Goal: Task Accomplishment & Management: Manage account settings

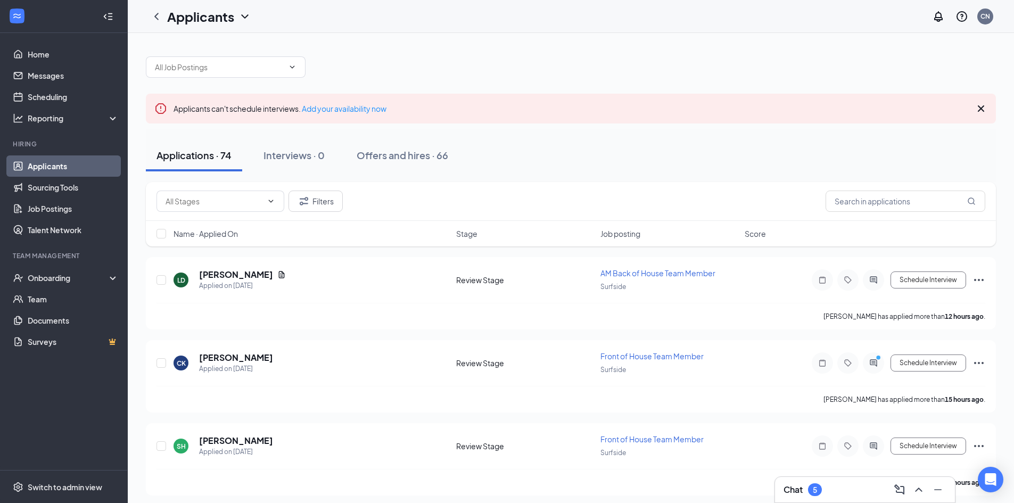
click at [816, 495] on div "5" at bounding box center [815, 489] width 14 height 13
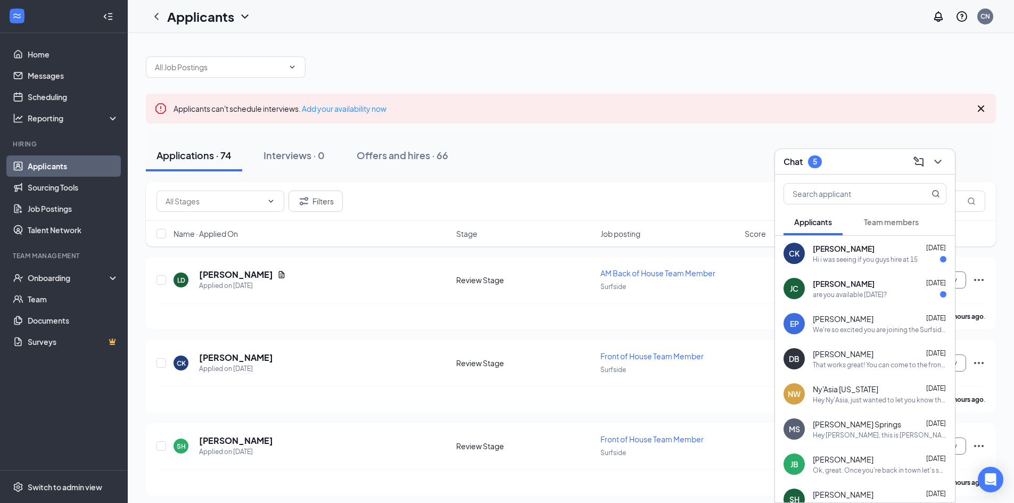
click at [868, 301] on div "[PERSON_NAME] [PERSON_NAME] [DATE] are you available [DATE]?" at bounding box center [865, 288] width 180 height 35
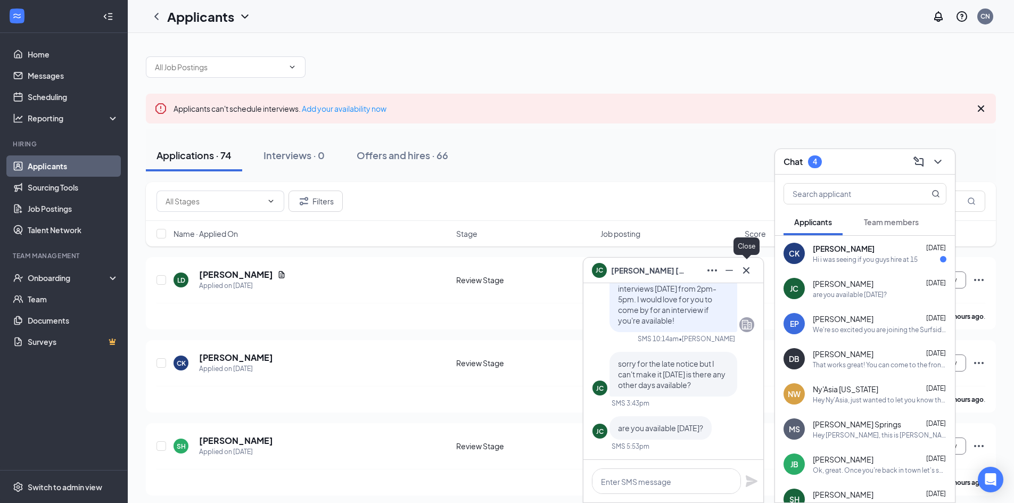
click at [746, 273] on icon "Cross" at bounding box center [746, 270] width 13 height 13
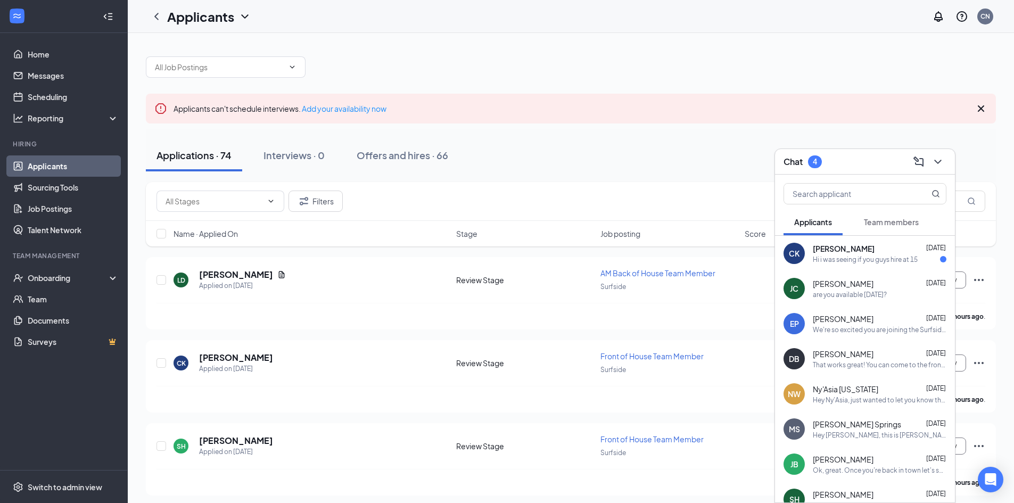
click at [843, 259] on div "Hi i was seeing if you guys hire at 15" at bounding box center [865, 259] width 105 height 9
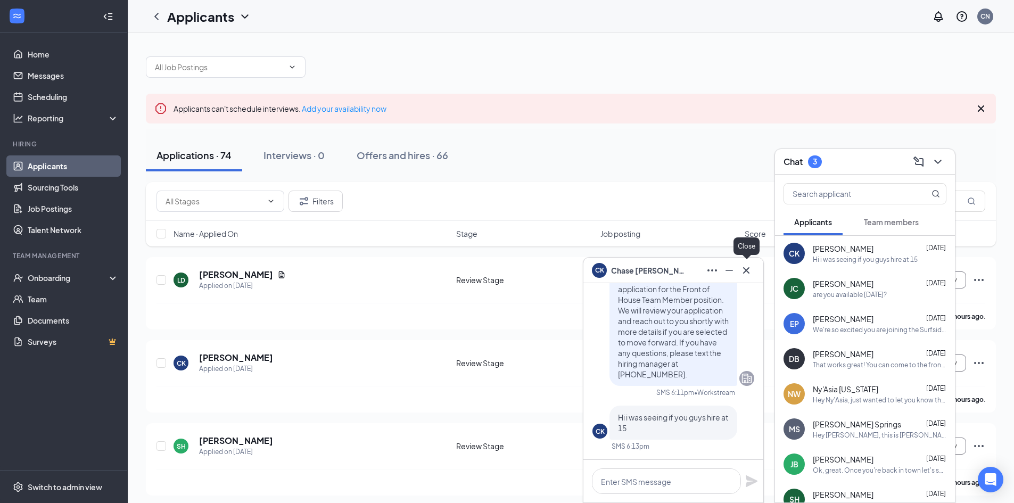
click at [748, 272] on icon "Cross" at bounding box center [746, 270] width 6 height 6
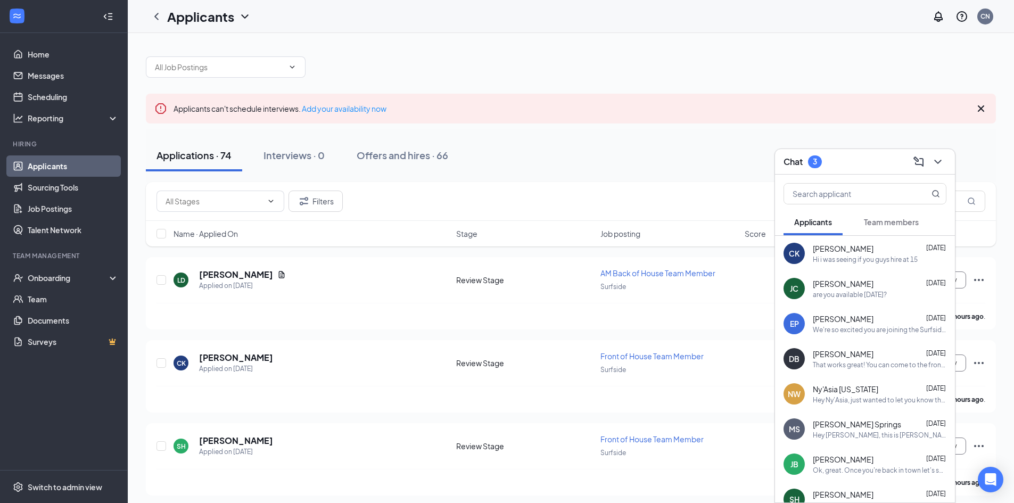
click at [896, 220] on span "Team members" at bounding box center [891, 222] width 55 height 10
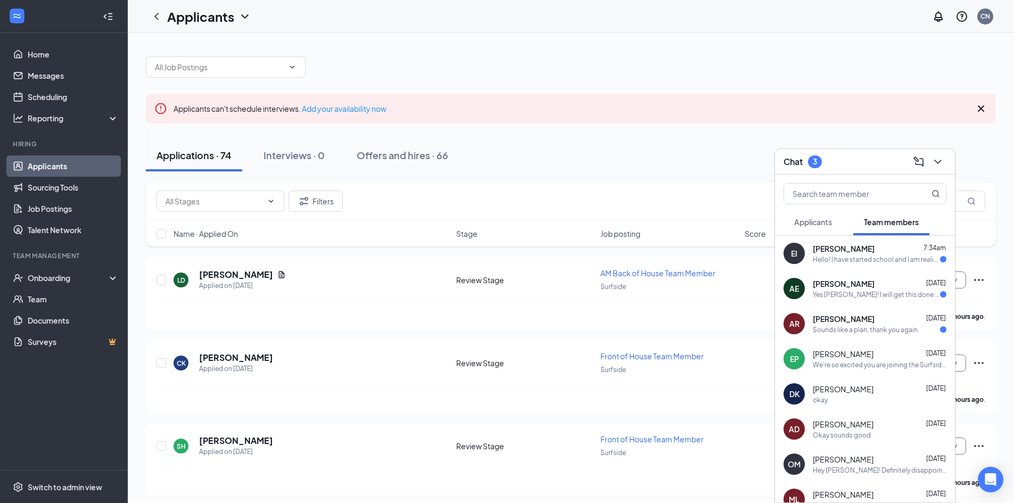
click at [881, 317] on div "[PERSON_NAME] [DATE]" at bounding box center [880, 318] width 134 height 11
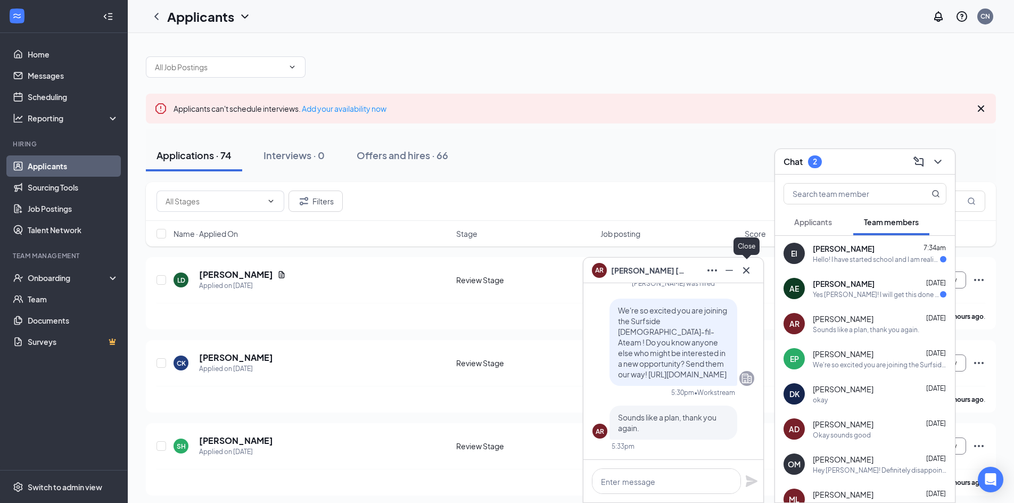
click at [748, 266] on icon "Cross" at bounding box center [746, 270] width 13 height 13
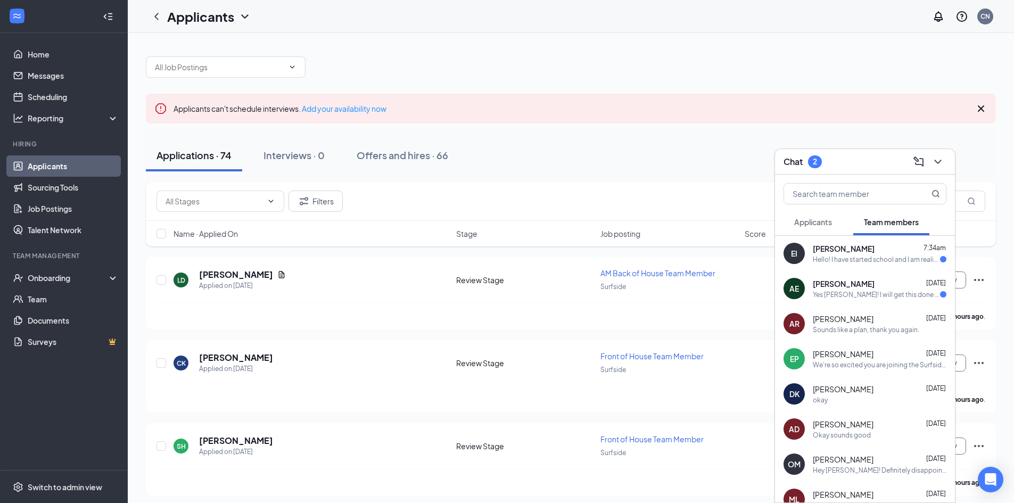
click at [870, 288] on div "[PERSON_NAME] [DATE]" at bounding box center [880, 283] width 134 height 11
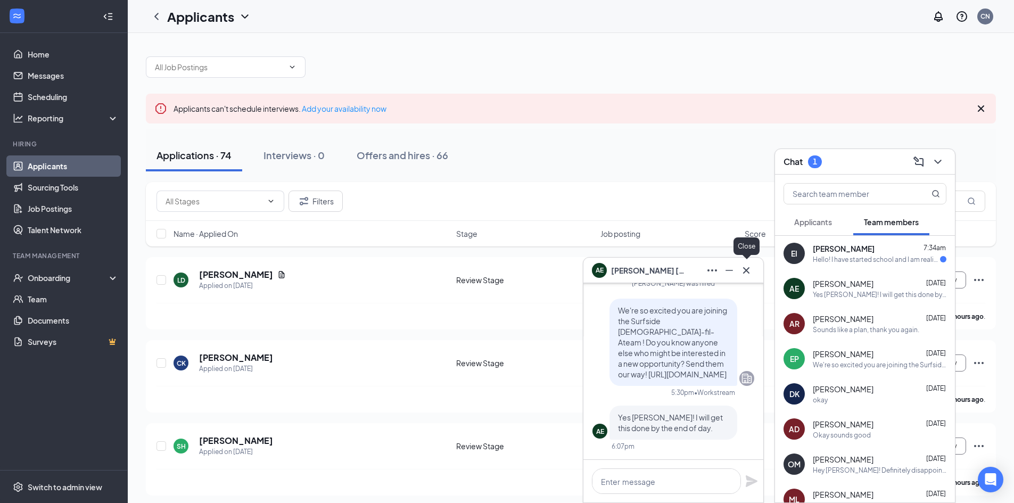
click at [748, 268] on icon "Cross" at bounding box center [746, 270] width 6 height 6
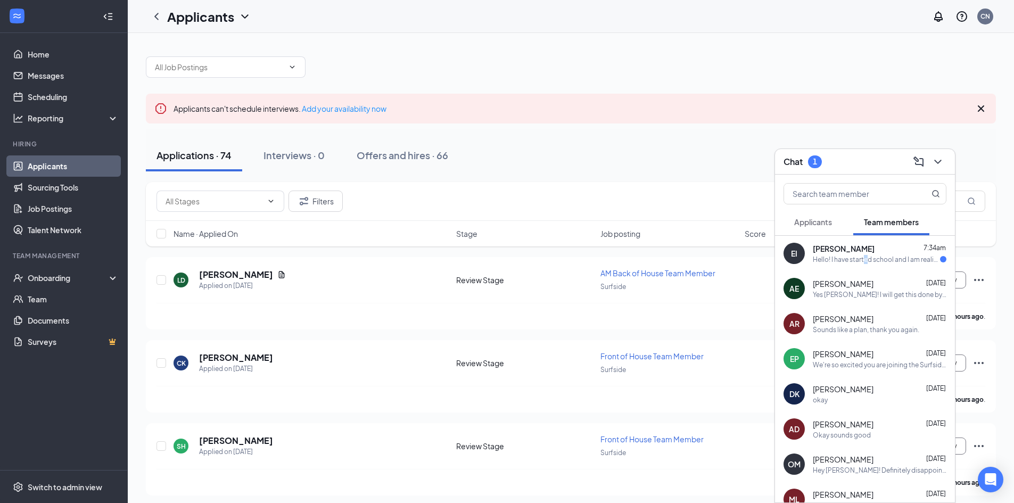
click at [866, 257] on div "Hello! I have started school and I am realizing that I cannot handle the worklo…" at bounding box center [876, 259] width 127 height 9
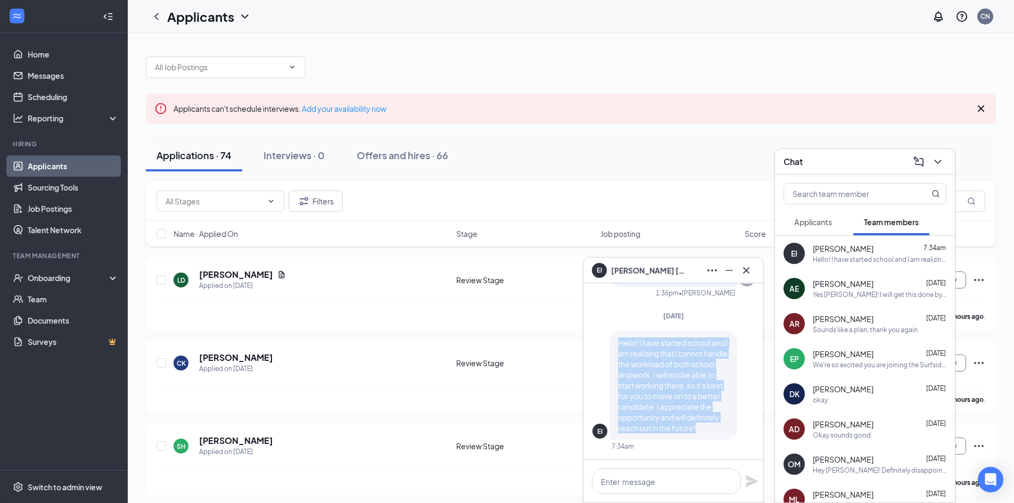
drag, startPoint x: 616, startPoint y: 331, endPoint x: 660, endPoint y: 431, distance: 109.4
click at [660, 431] on div "Hello! I have started school and I am realizing that I cannot handle the worklo…" at bounding box center [673, 385] width 128 height 109
click at [660, 429] on p "Hello! I have started school and I am realizing that I cannot handle the worklo…" at bounding box center [673, 385] width 111 height 96
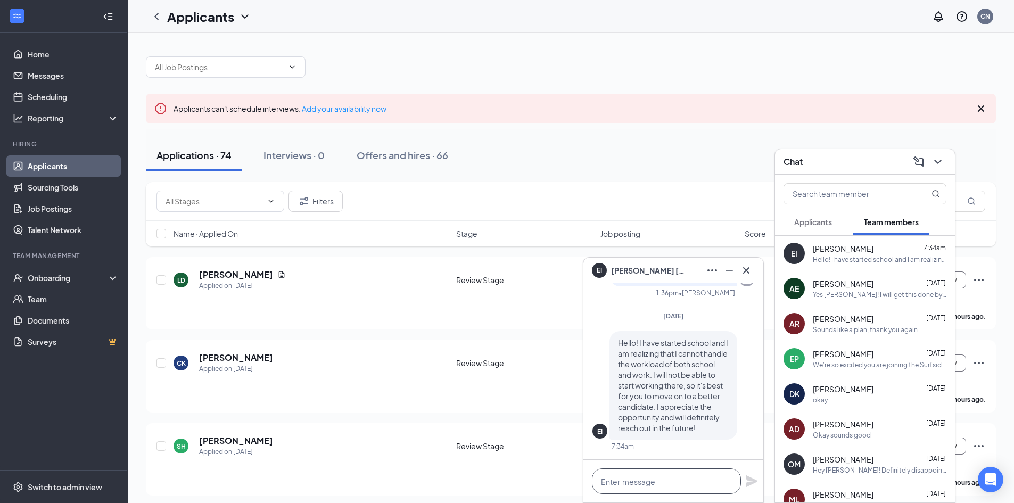
click at [656, 476] on textarea at bounding box center [666, 481] width 149 height 26
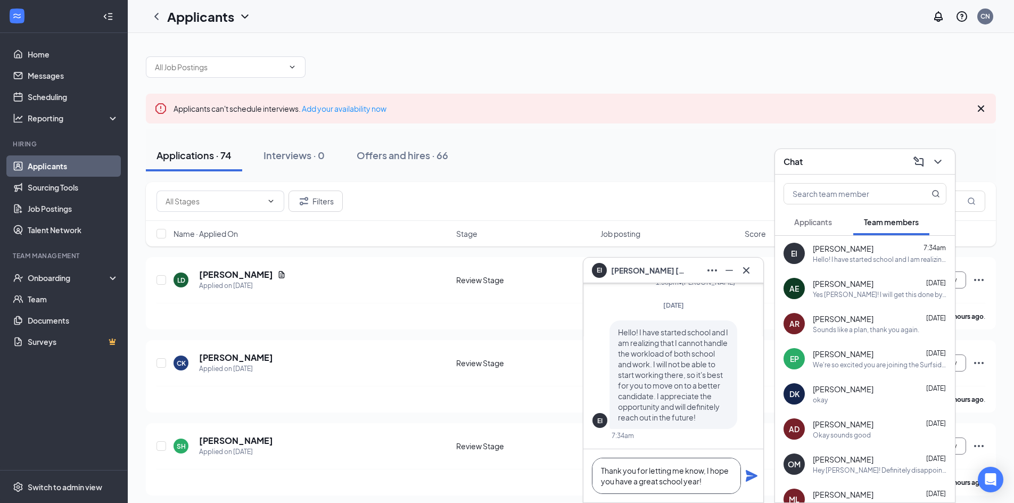
type textarea "Thank you for letting me know, I hope you have a great school year!"
click at [749, 473] on icon "Plane" at bounding box center [752, 476] width 12 height 12
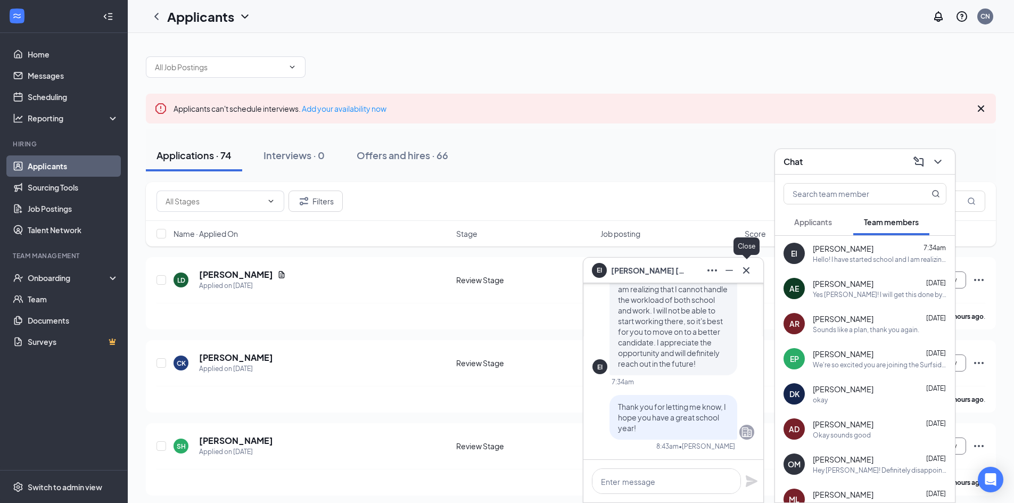
click at [748, 270] on icon "Cross" at bounding box center [746, 270] width 13 height 13
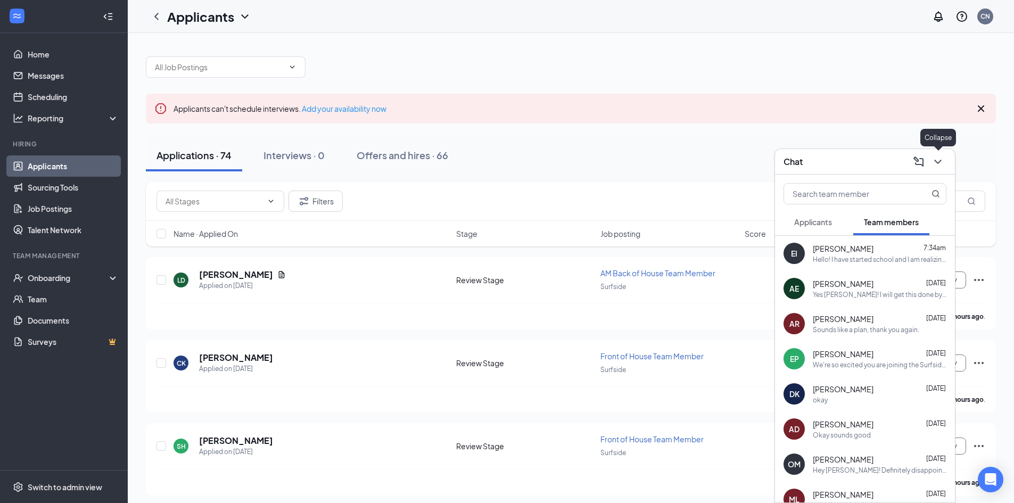
click at [934, 163] on icon "ChevronDown" at bounding box center [937, 161] width 13 height 13
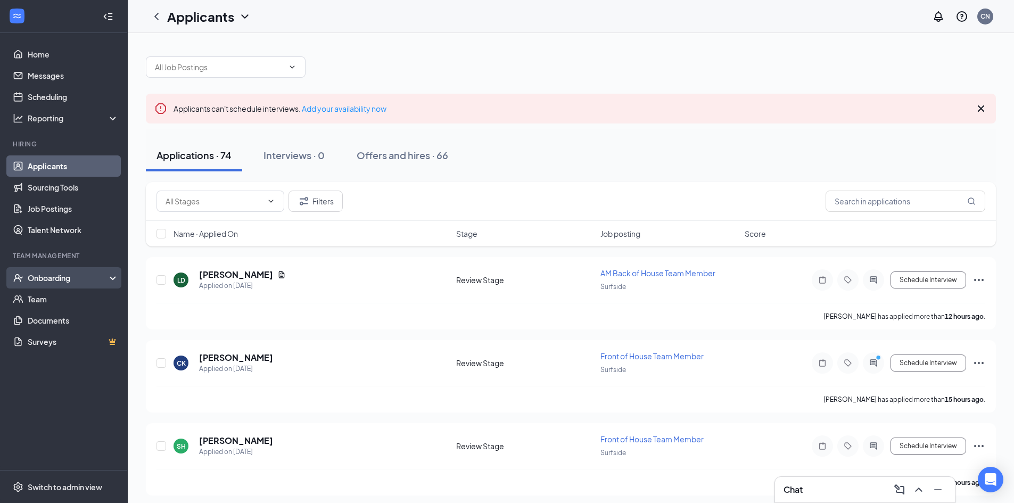
click at [57, 278] on div "Onboarding" at bounding box center [69, 277] width 82 height 11
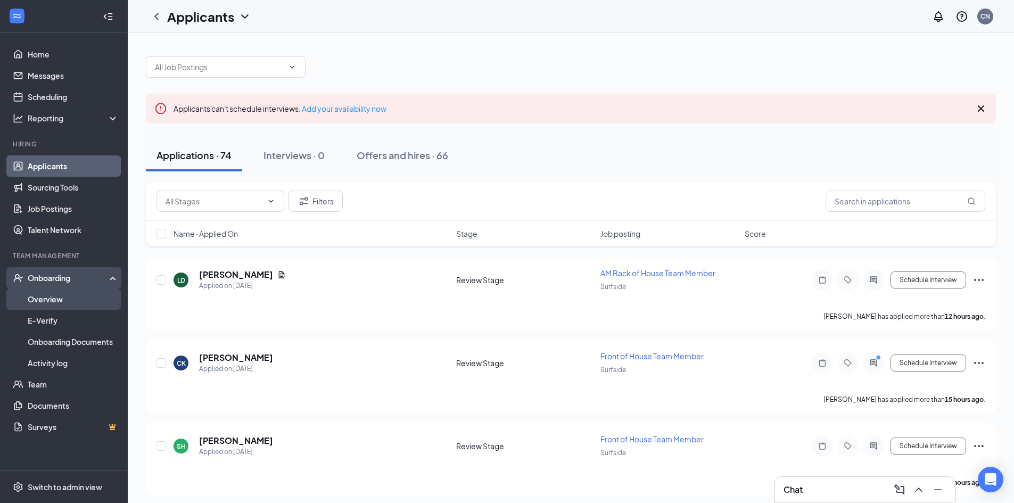
click at [60, 302] on link "Overview" at bounding box center [73, 298] width 91 height 21
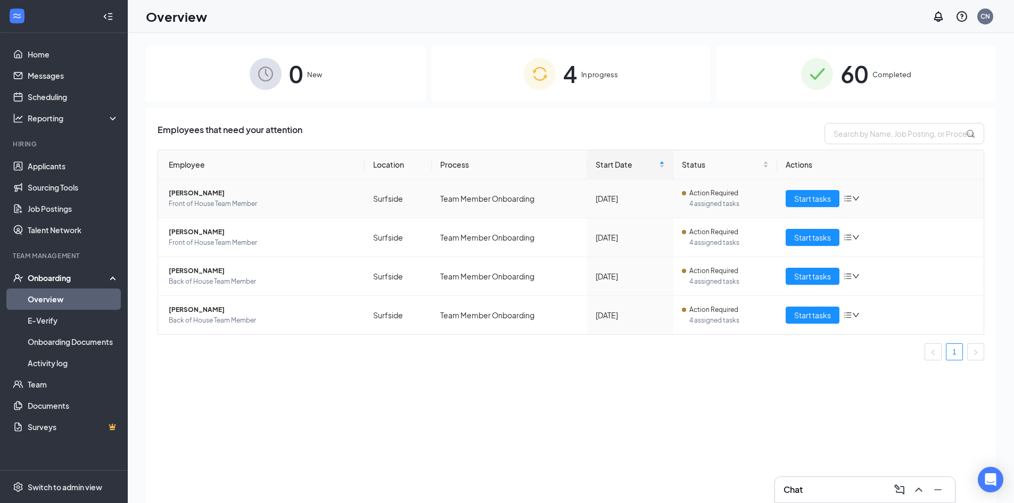
click at [856, 200] on icon "down" at bounding box center [855, 198] width 7 height 7
click at [881, 221] on div "Stop process" at bounding box center [907, 221] width 115 height 11
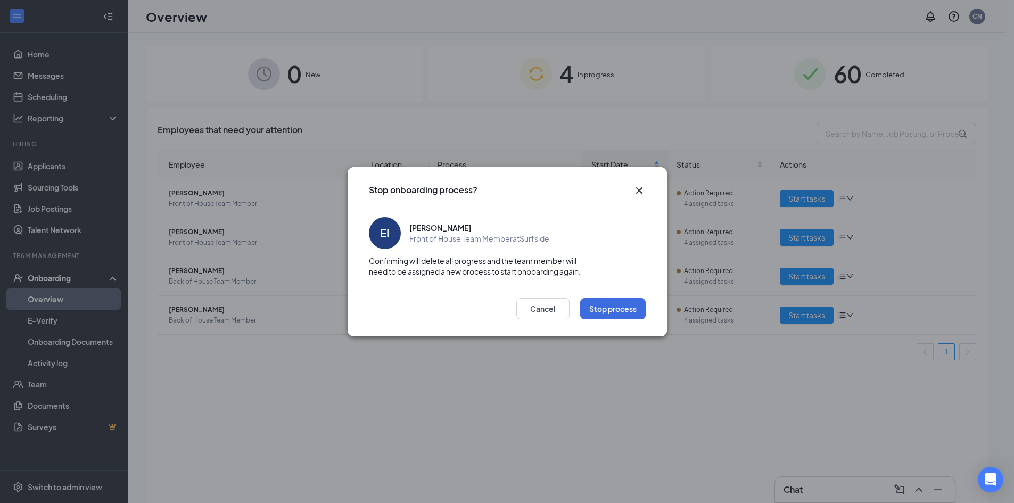
click at [648, 194] on div "Stop onboarding process?" at bounding box center [507, 186] width 319 height 39
drag, startPoint x: 645, startPoint y: 192, endPoint x: 652, endPoint y: 193, distance: 7.5
click at [644, 192] on icon "Cross" at bounding box center [639, 190] width 13 height 13
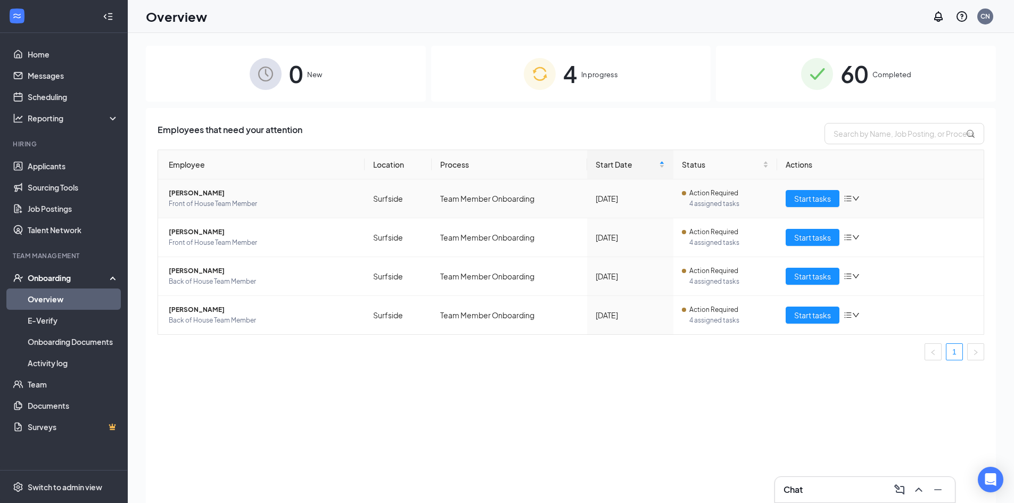
click at [862, 197] on div "Start tasks" at bounding box center [880, 198] width 189 height 17
click at [857, 199] on icon "down" at bounding box center [855, 198] width 7 height 7
click at [875, 268] on div "Remove from onboarding" at bounding box center [907, 267] width 115 height 11
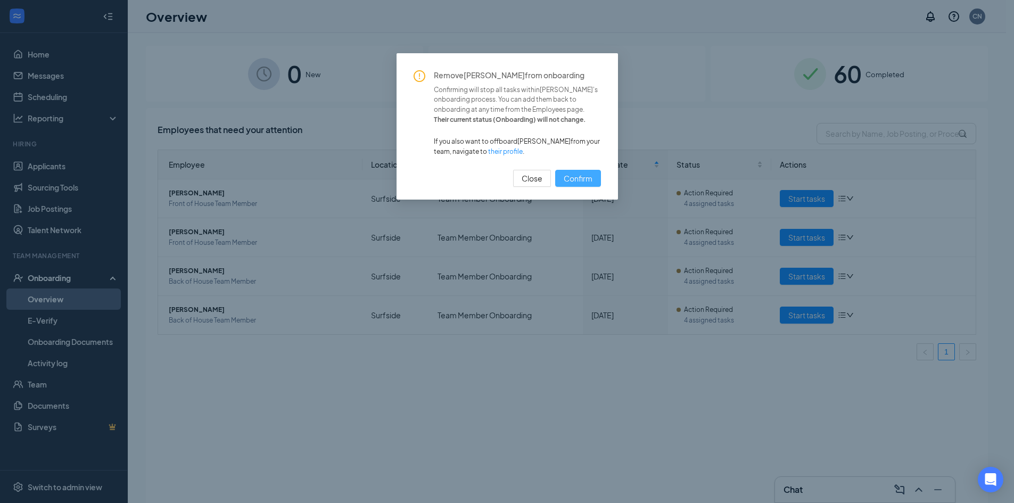
click at [584, 179] on span "Confirm" at bounding box center [578, 178] width 29 height 12
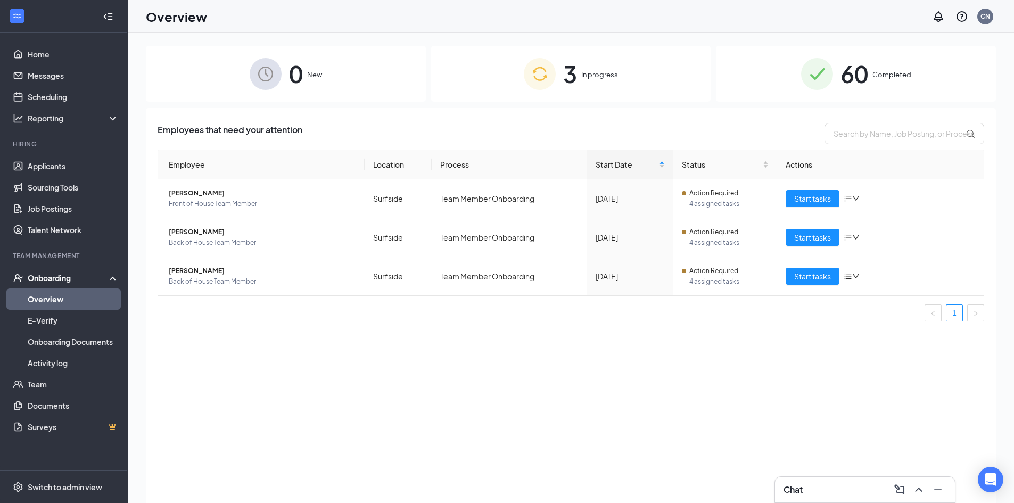
click at [827, 491] on div "Chat" at bounding box center [864, 489] width 163 height 17
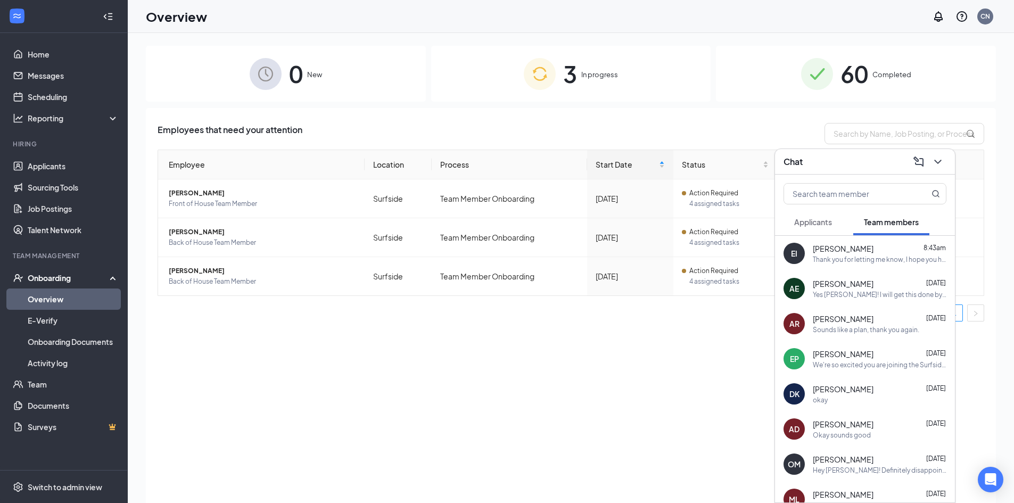
click at [862, 293] on div "Yes [PERSON_NAME]! I will get this done by the end of day." at bounding box center [880, 294] width 134 height 9
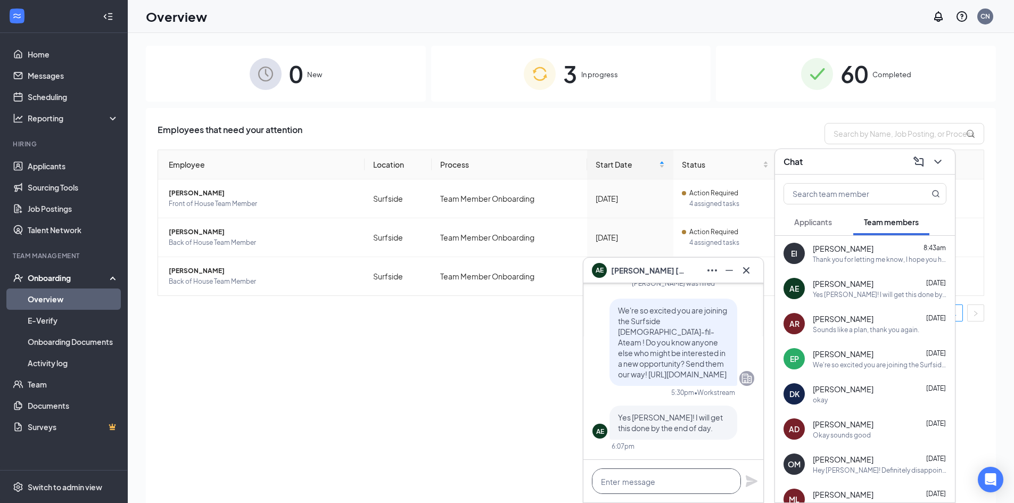
click at [618, 478] on textarea at bounding box center [666, 481] width 149 height 26
type textarea "A"
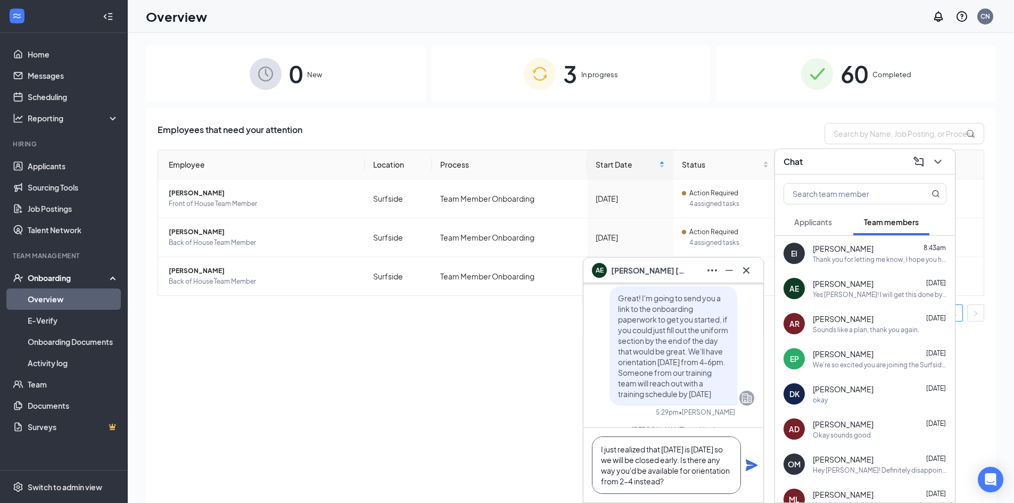
scroll to position [-160, 0]
click at [682, 461] on textarea "I just realized that [DATE] is [DATE] so we will be closed early. Is there any …" at bounding box center [666, 464] width 149 height 57
drag, startPoint x: 709, startPoint y: 484, endPoint x: 594, endPoint y: 443, distance: 121.5
click at [594, 443] on textarea "I just realized that [DATE] is [DATE] so we will be closing early. Is there any…" at bounding box center [666, 464] width 149 height 57
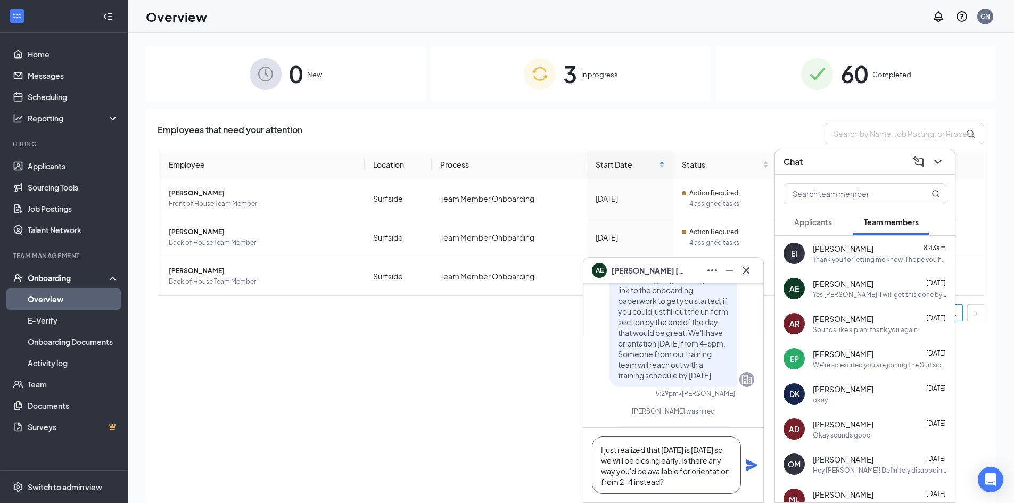
type textarea "I just realized that [DATE] is [DATE] so we will be closing early. Is there any…"
click at [750, 465] on icon "Plane" at bounding box center [752, 465] width 12 height 12
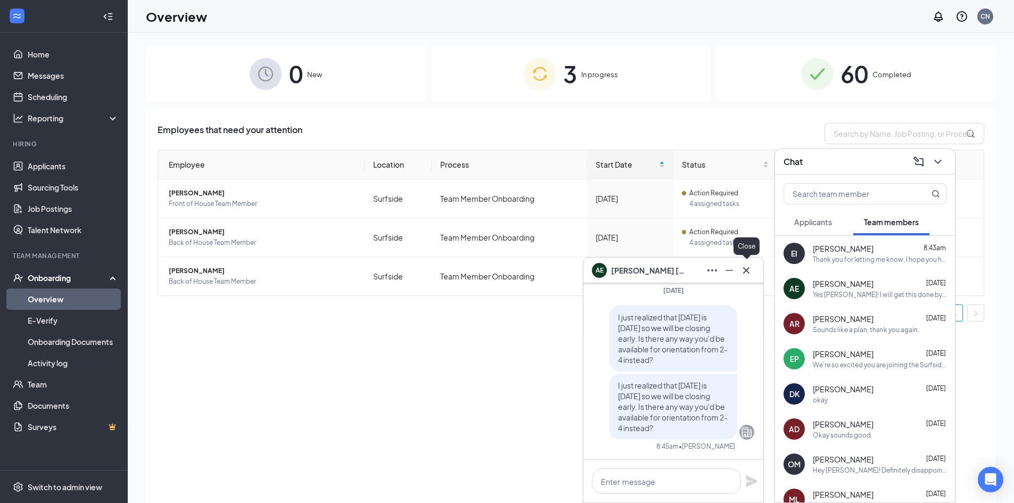
click at [746, 275] on icon "Cross" at bounding box center [746, 270] width 13 height 13
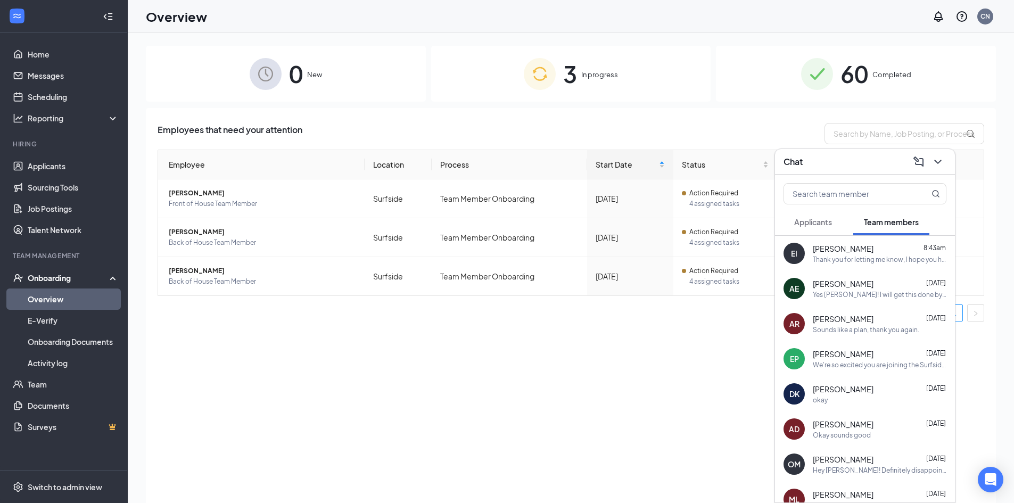
click at [868, 322] on div "[PERSON_NAME] [DATE]" at bounding box center [880, 318] width 134 height 11
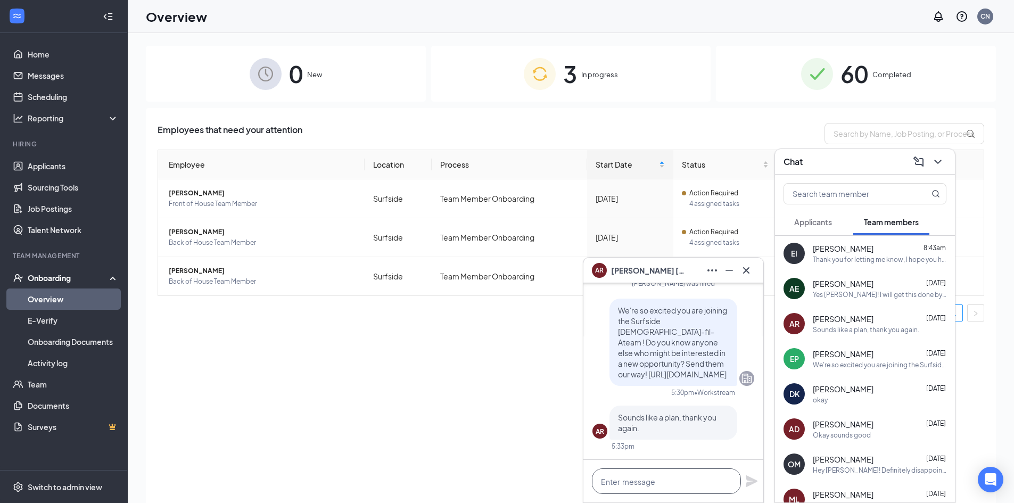
click at [688, 480] on textarea at bounding box center [666, 481] width 149 height 26
paste textarea "I just realized that [DATE] is [DATE] so we will be closing early. Is there any…"
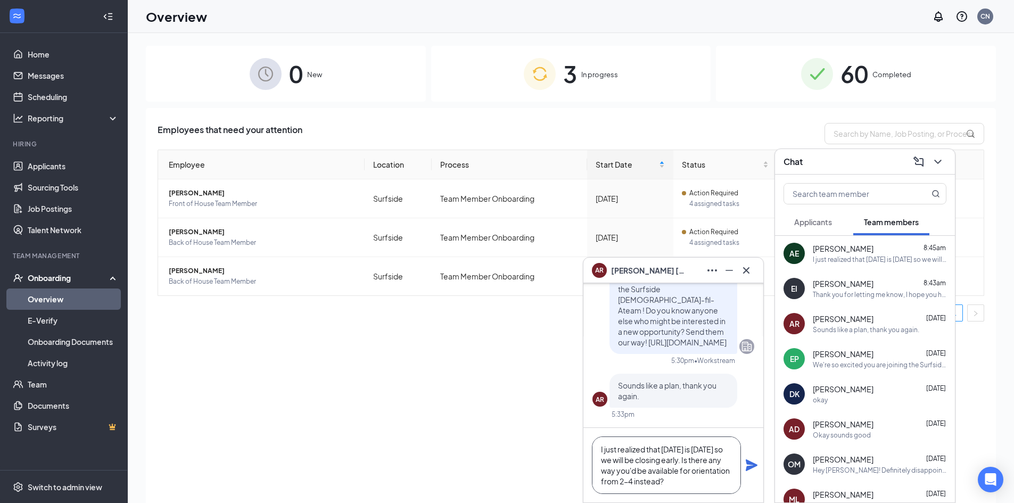
type textarea "I just realized that [DATE] is [DATE] so we will be closing early. Is there any…"
click at [751, 465] on icon "Plane" at bounding box center [752, 465] width 12 height 12
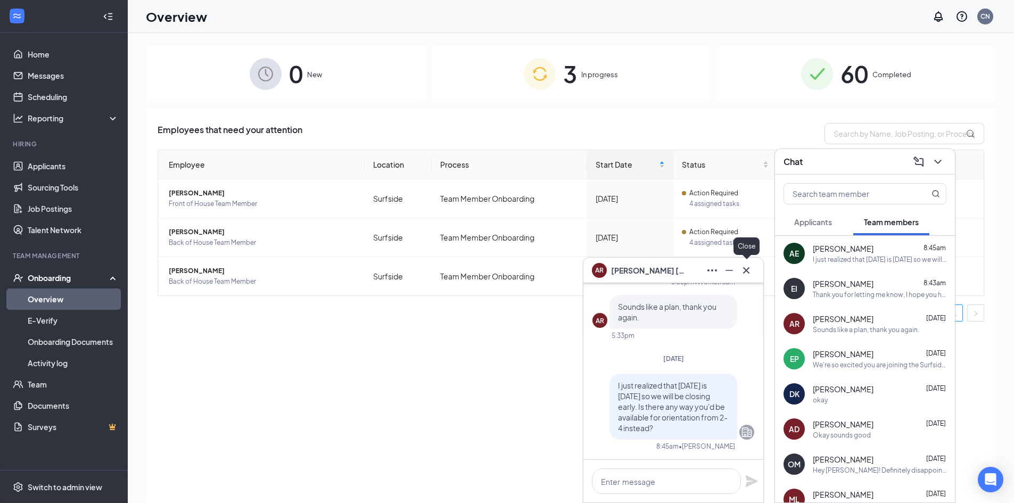
click at [744, 270] on icon "Cross" at bounding box center [746, 270] width 13 height 13
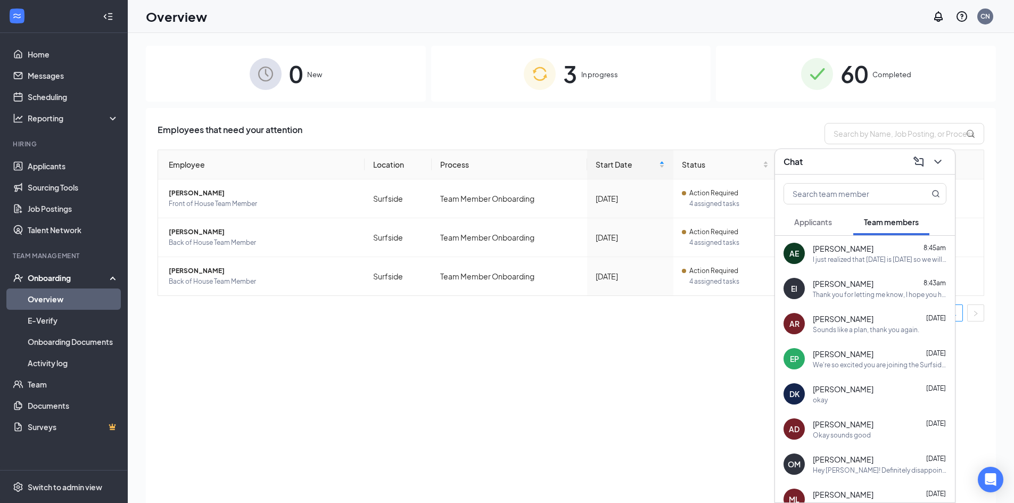
click at [870, 356] on div "[PERSON_NAME] [DATE]" at bounding box center [880, 354] width 134 height 11
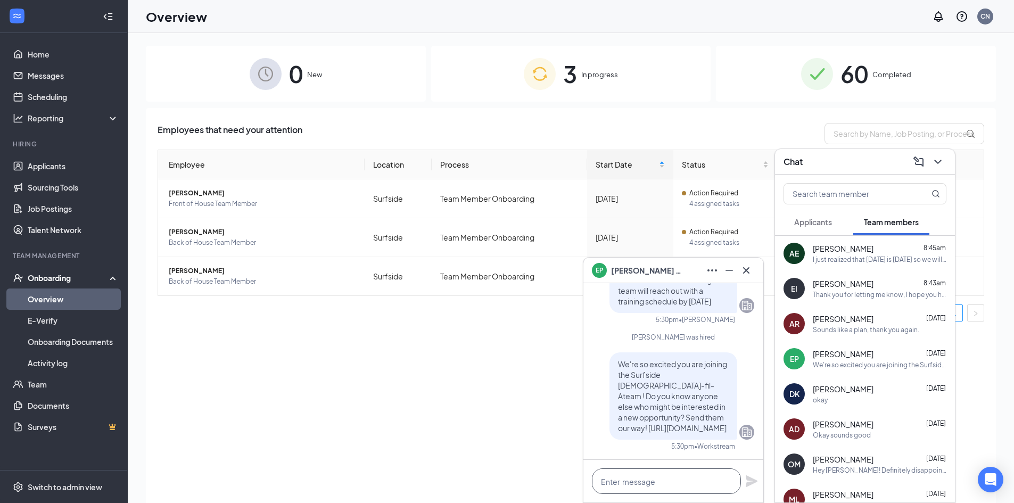
click at [685, 481] on textarea at bounding box center [666, 481] width 149 height 26
paste textarea "I just realized that [DATE] is [DATE] so we will be closing early. Is there any…"
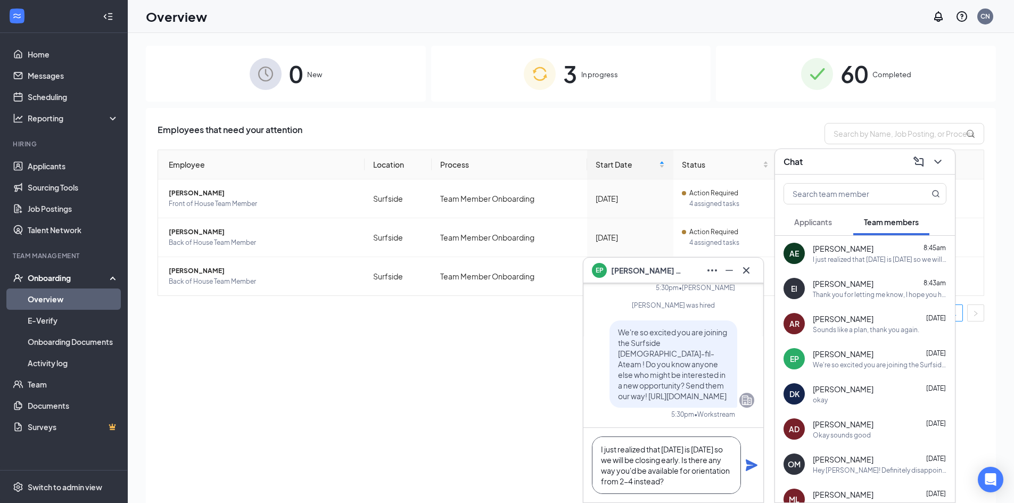
type textarea "I just realized that [DATE] is [DATE] so we will be closing early. Is there any…"
click at [750, 464] on icon "Plane" at bounding box center [752, 465] width 12 height 12
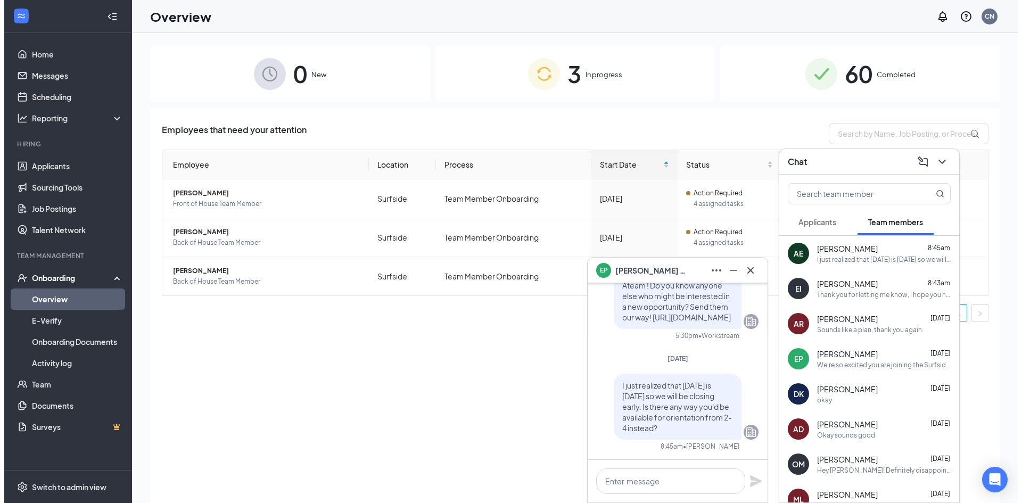
scroll to position [0, 0]
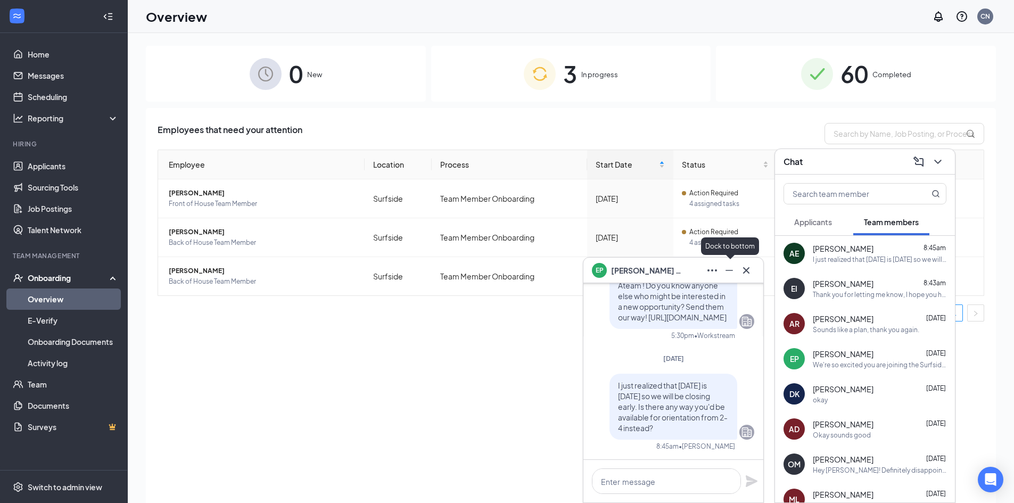
click at [731, 267] on icon "Minimize" at bounding box center [729, 270] width 13 height 13
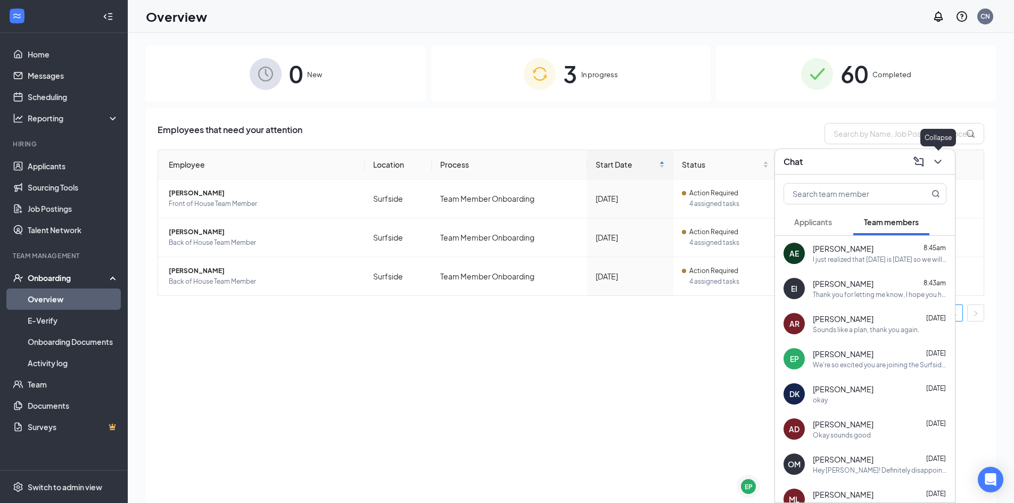
click at [939, 161] on icon "ChevronDown" at bounding box center [937, 161] width 13 height 13
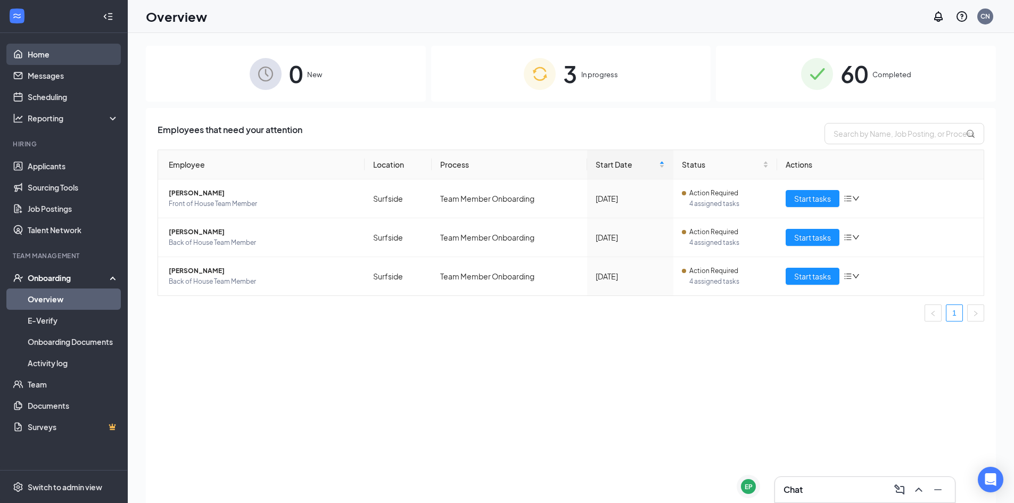
click at [82, 55] on link "Home" at bounding box center [73, 54] width 91 height 21
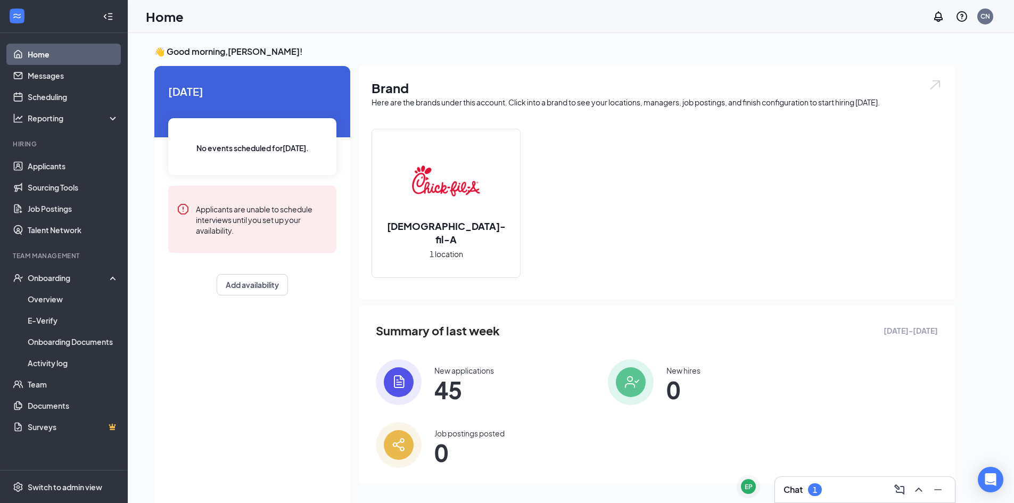
click at [838, 490] on div "Chat 1" at bounding box center [864, 489] width 163 height 17
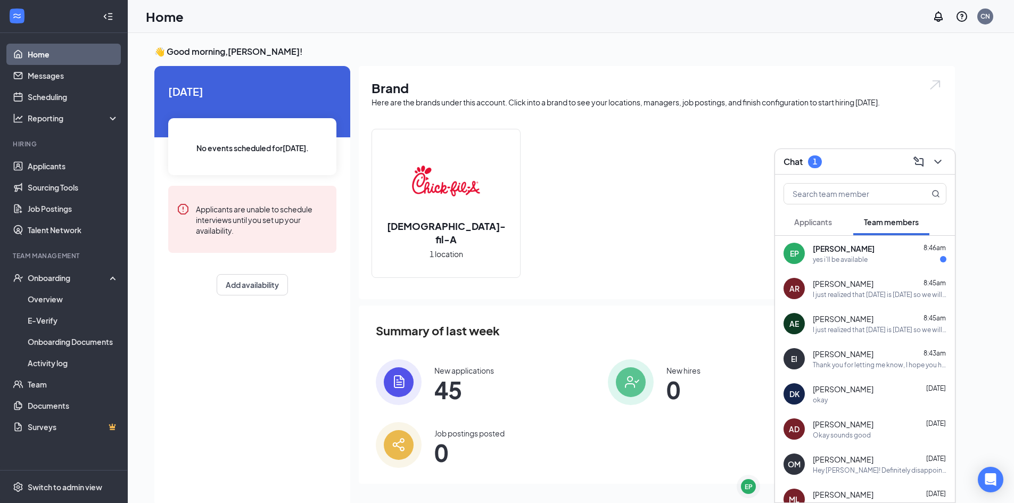
click at [855, 250] on span "[PERSON_NAME]" at bounding box center [844, 248] width 62 height 11
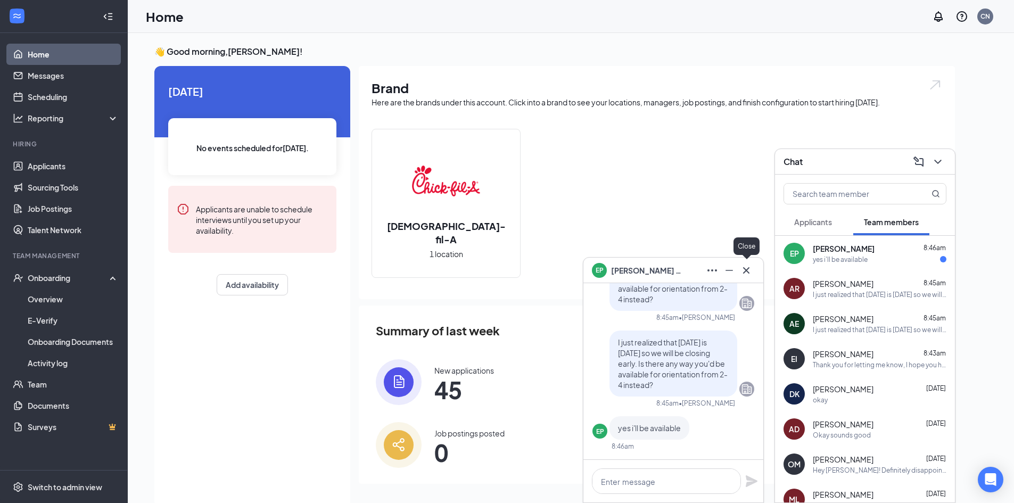
click at [742, 276] on icon "Cross" at bounding box center [746, 270] width 13 height 13
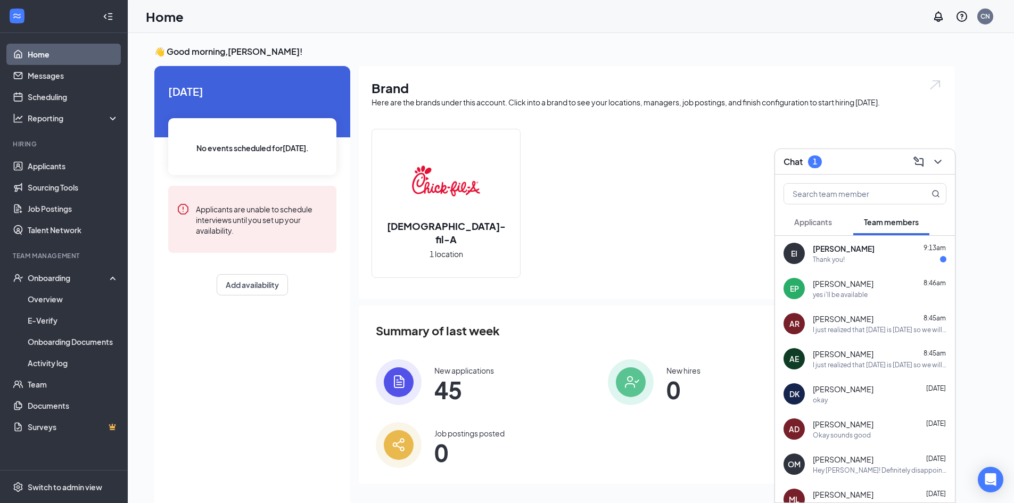
click at [861, 247] on div "[PERSON_NAME] 9:13am" at bounding box center [880, 248] width 134 height 11
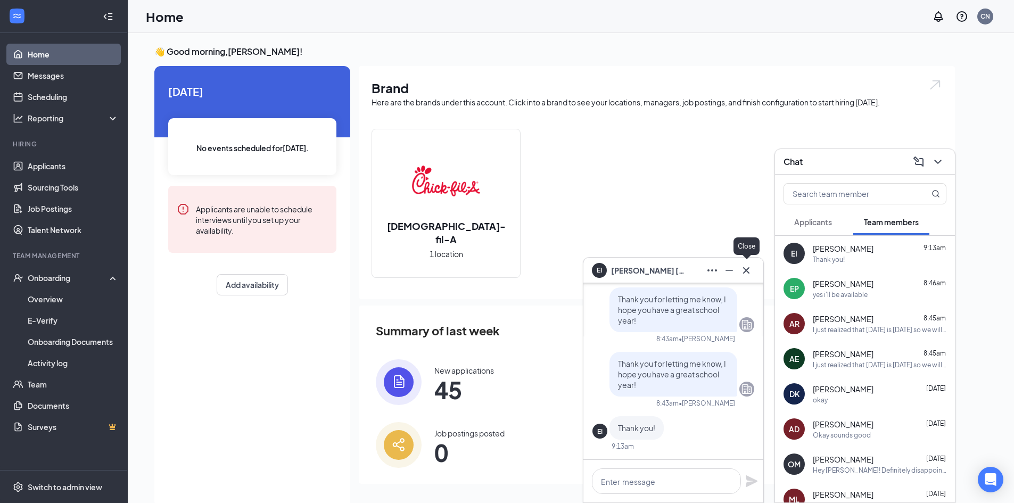
click at [748, 272] on icon "Cross" at bounding box center [746, 270] width 6 height 6
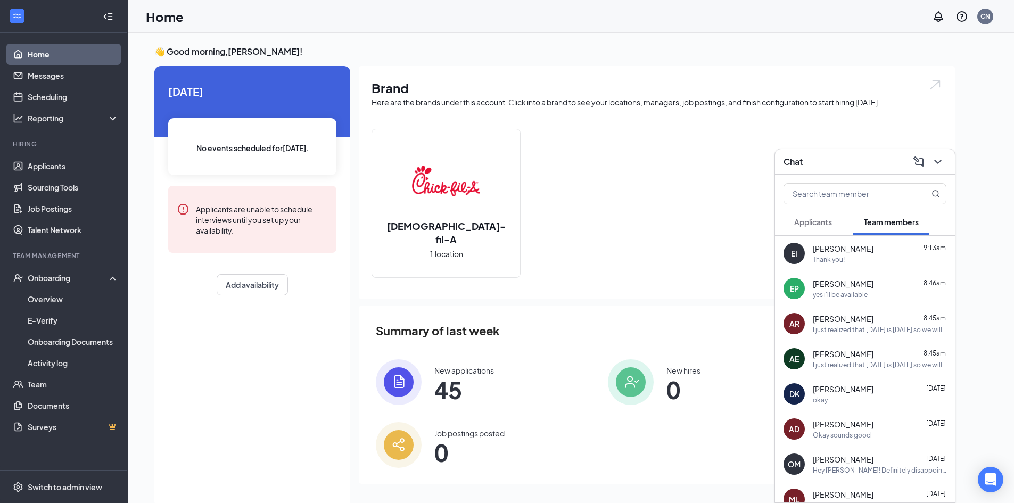
click at [824, 221] on span "Applicants" at bounding box center [813, 222] width 38 height 10
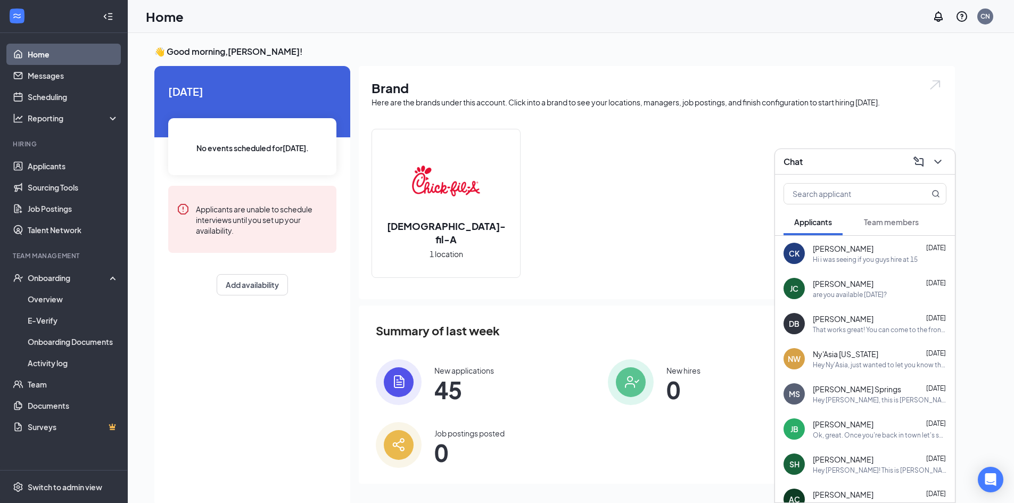
click at [947, 125] on div "Brand Here are the brands under this account. Click into a brand to see your lo…" at bounding box center [657, 182] width 596 height 233
click at [58, 164] on link "Applicants" at bounding box center [73, 165] width 91 height 21
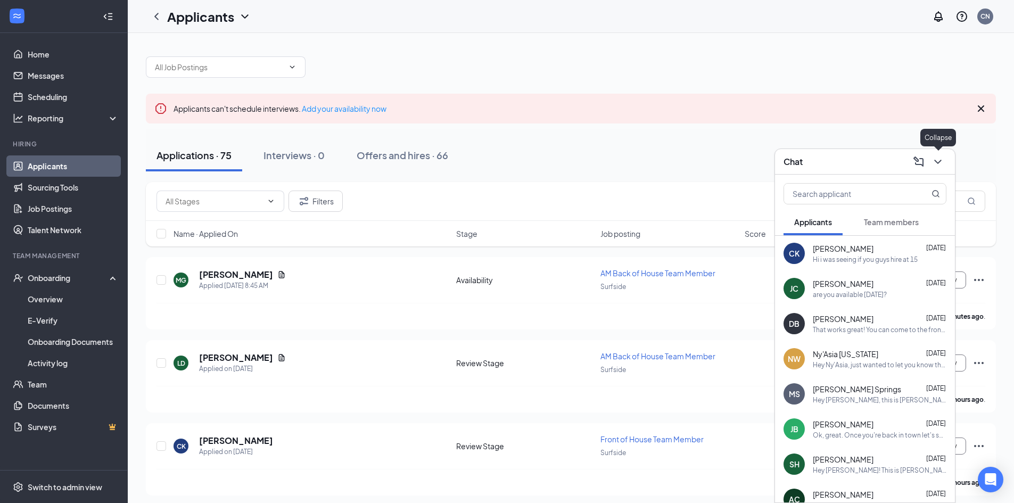
click at [934, 153] on div at bounding box center [936, 161] width 19 height 17
click at [938, 164] on icon "ChevronDown" at bounding box center [937, 161] width 13 height 13
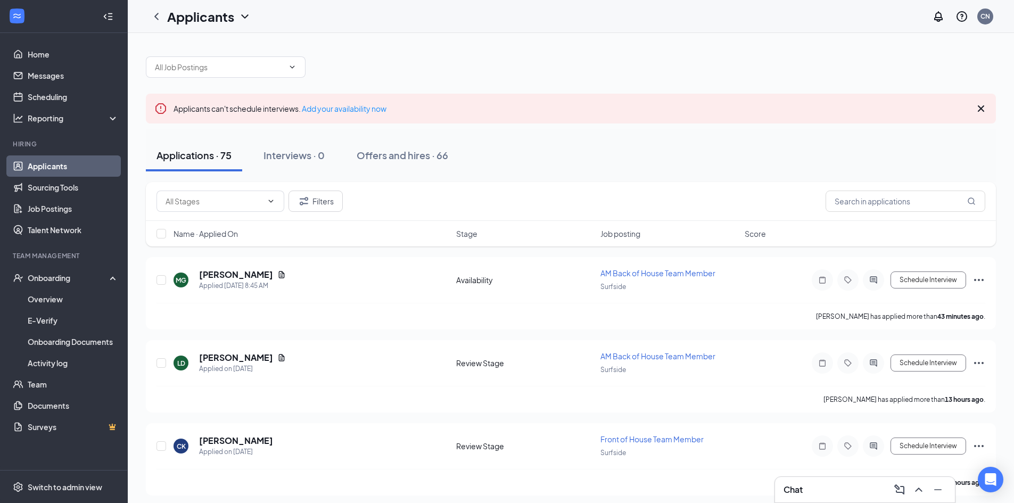
click at [982, 109] on icon "Cross" at bounding box center [980, 108] width 13 height 13
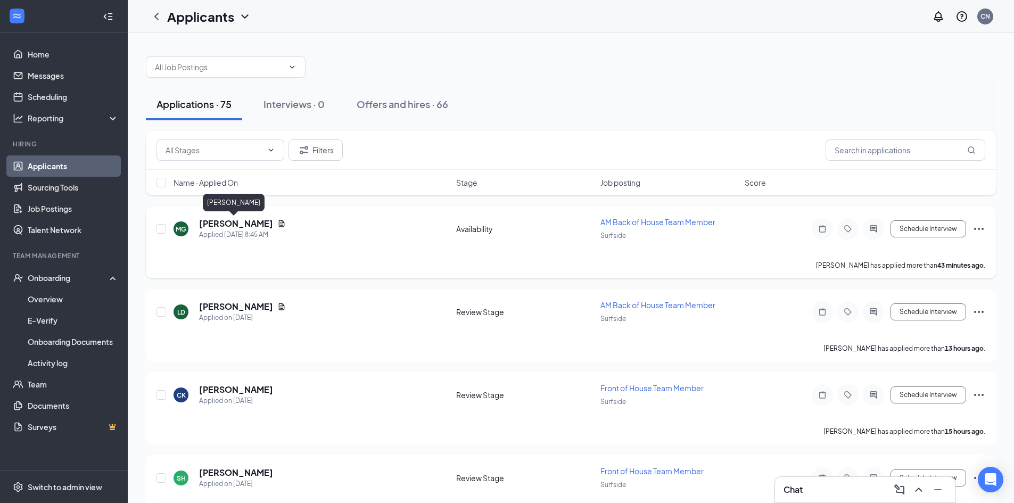
click at [245, 224] on h5 "[PERSON_NAME]" at bounding box center [236, 224] width 74 height 12
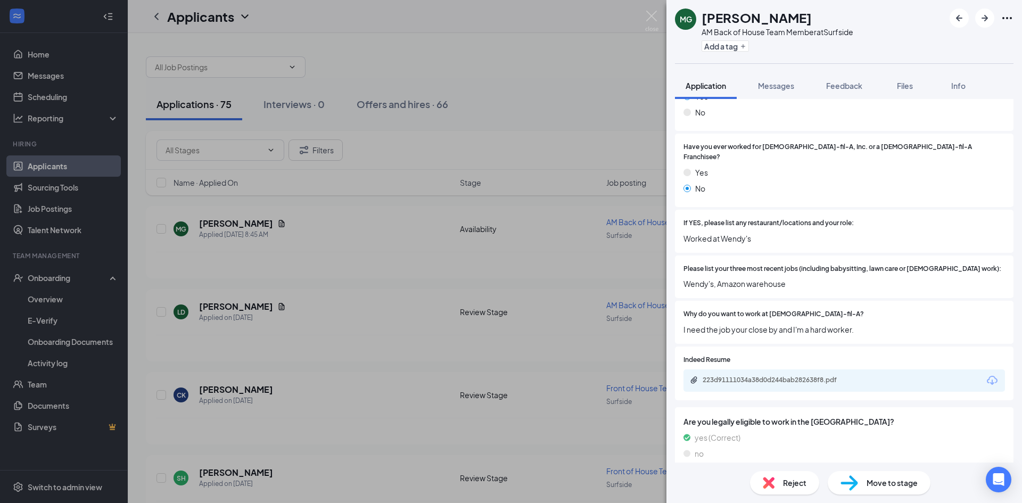
scroll to position [211, 0]
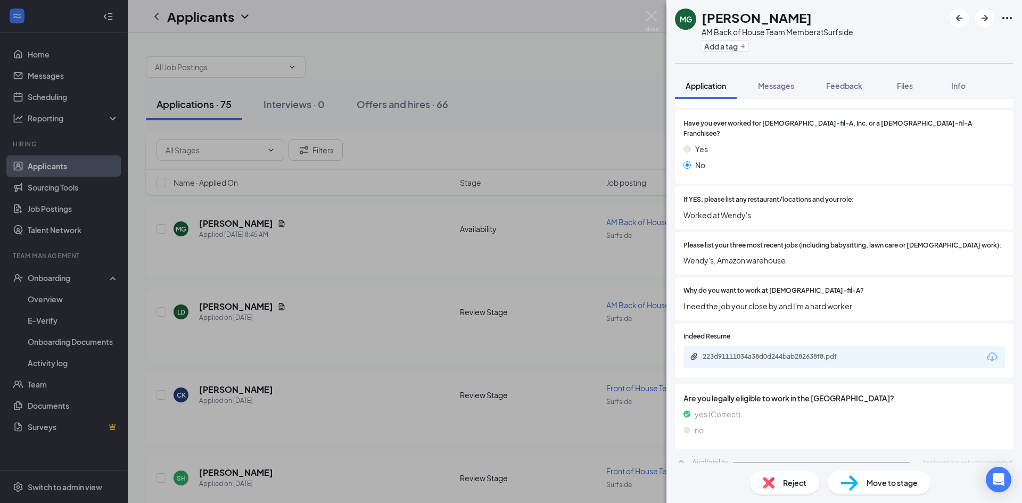
click at [243, 306] on div "MG [PERSON_NAME] AM Back of House Team Member at [GEOGRAPHIC_DATA] Add a tag Ap…" at bounding box center [511, 251] width 1022 height 503
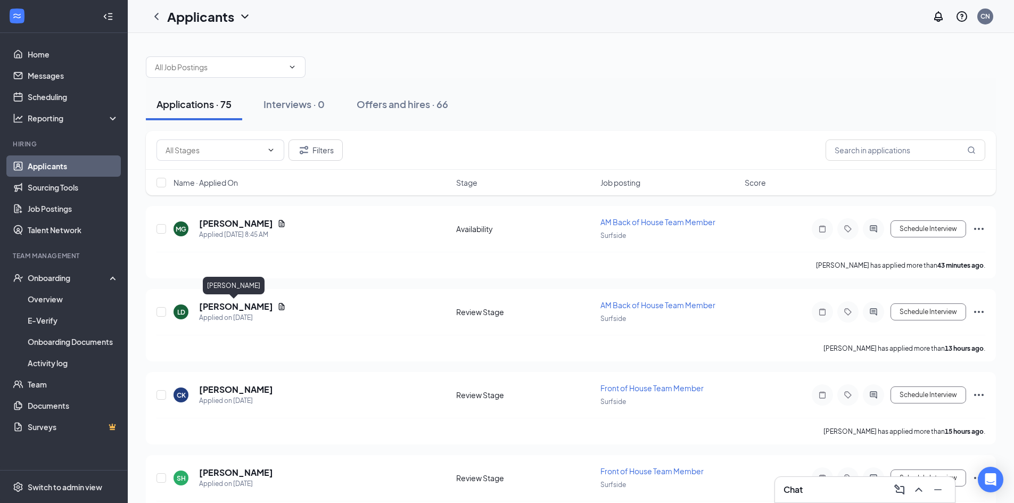
click at [243, 305] on h5 "[PERSON_NAME]" at bounding box center [236, 307] width 74 height 12
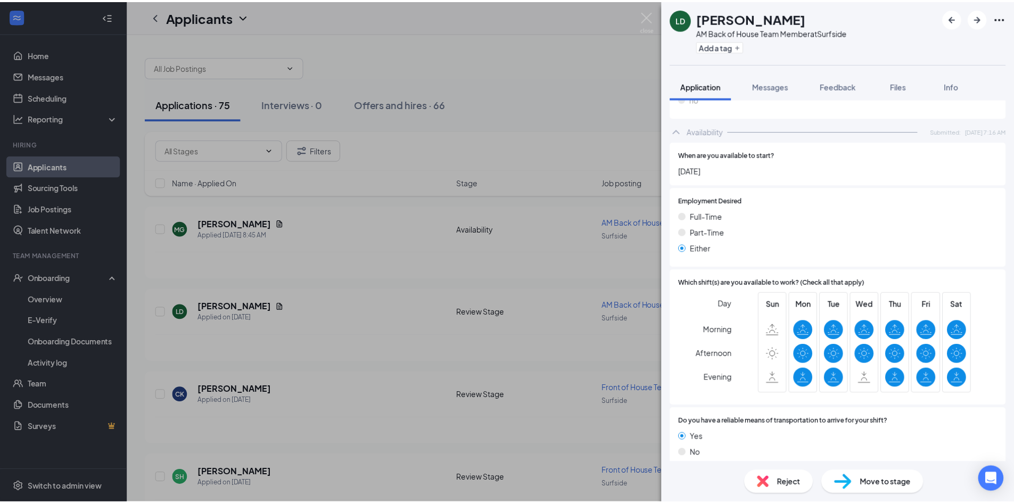
scroll to position [544, 0]
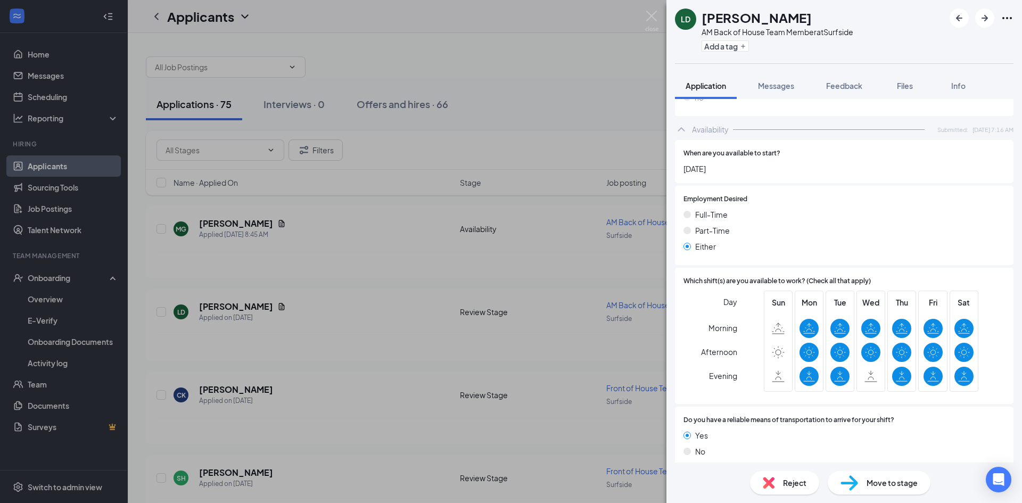
click at [373, 360] on div "LD [PERSON_NAME] AM Back of House Team Member at Surfside Add a tag Application…" at bounding box center [511, 251] width 1022 height 503
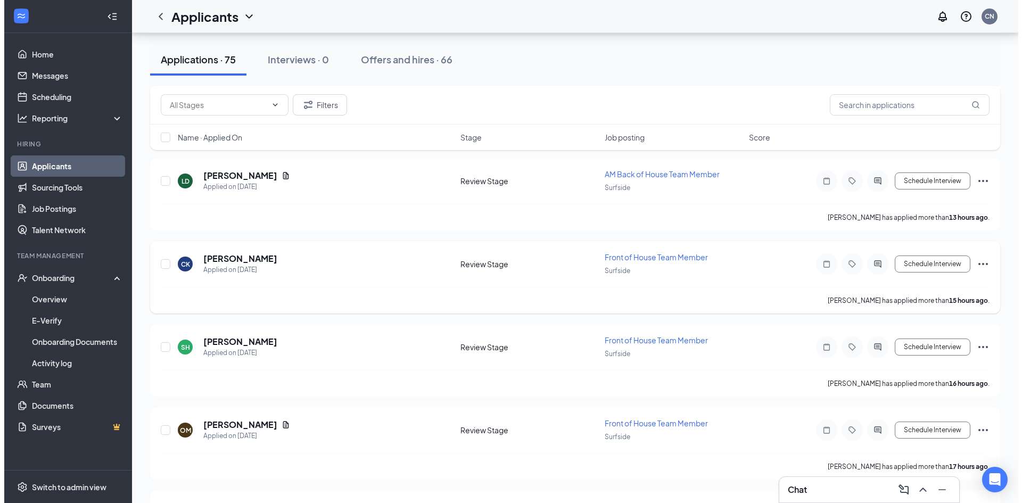
scroll to position [160, 0]
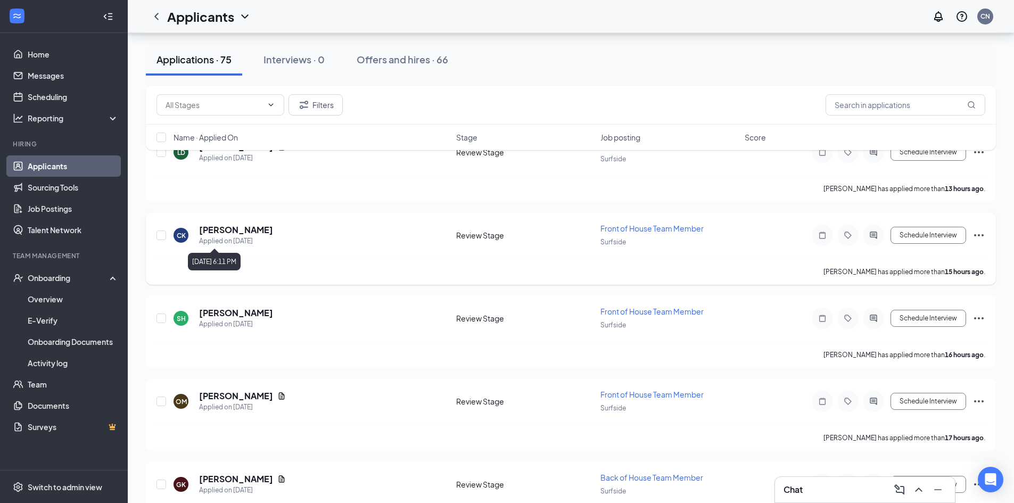
click at [225, 229] on h5 "[PERSON_NAME]" at bounding box center [236, 230] width 74 height 12
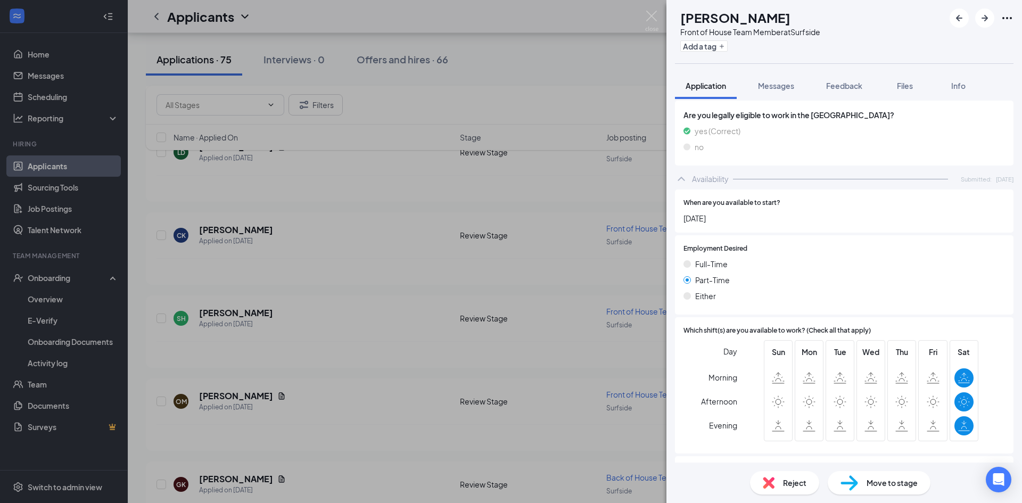
scroll to position [573, 0]
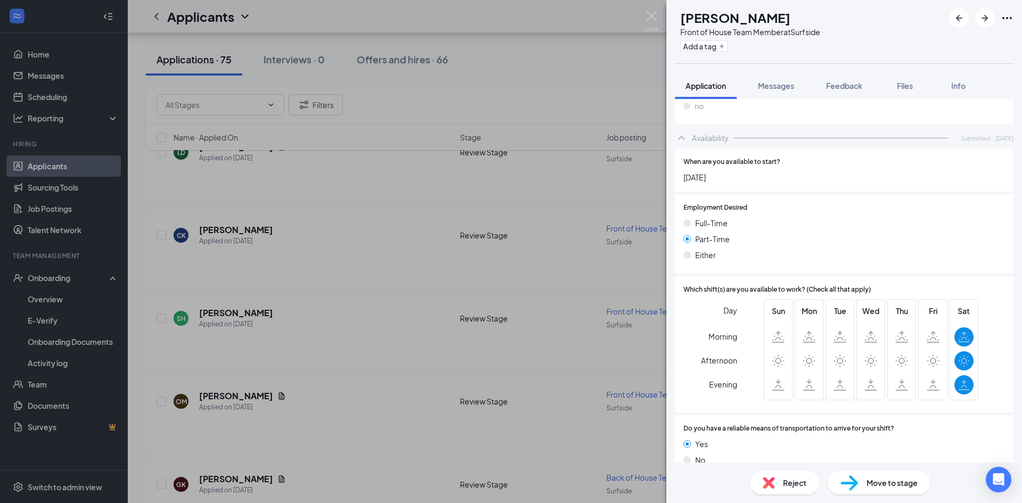
drag, startPoint x: 385, startPoint y: 301, endPoint x: 467, endPoint y: 302, distance: 82.0
click at [385, 301] on div "[PERSON_NAME] Front of House Team Member at [GEOGRAPHIC_DATA] Add a tag Applica…" at bounding box center [511, 251] width 1022 height 503
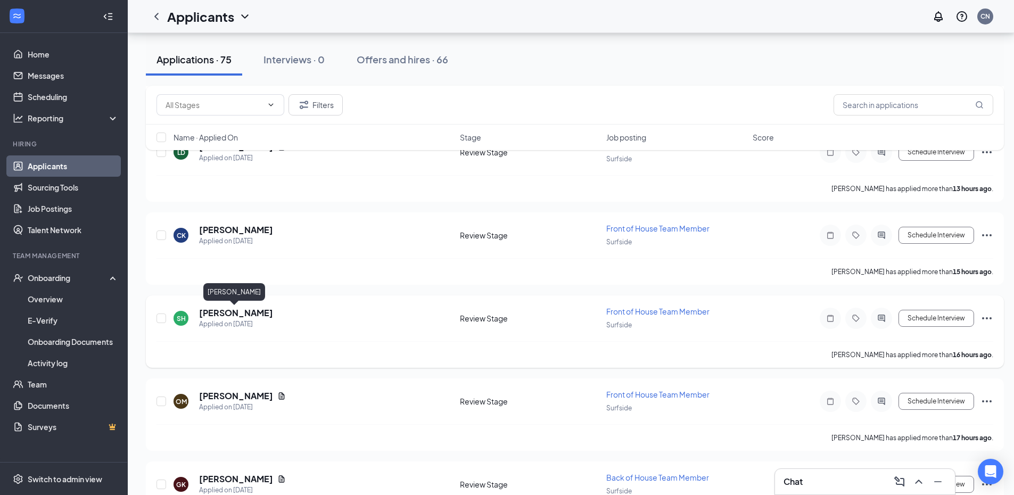
click at [229, 316] on h5 "[PERSON_NAME]" at bounding box center [236, 313] width 74 height 12
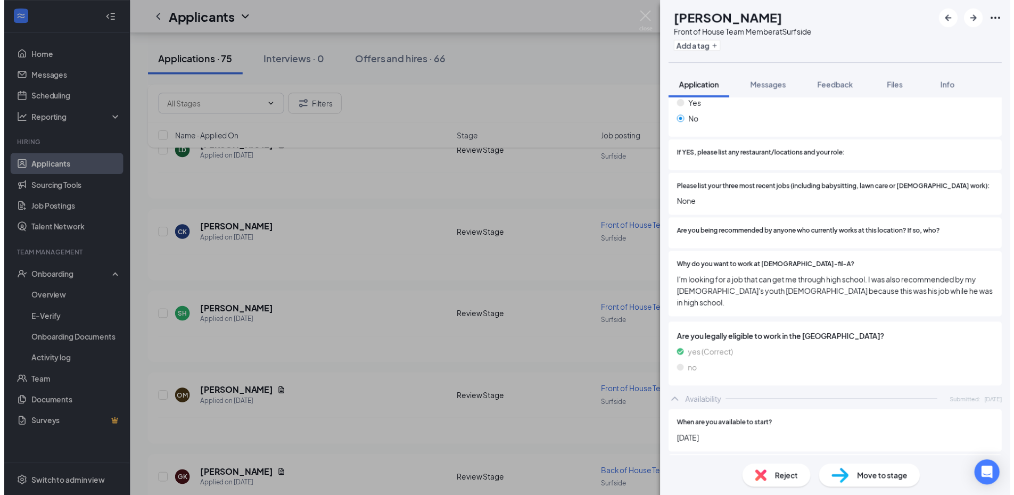
scroll to position [266, 0]
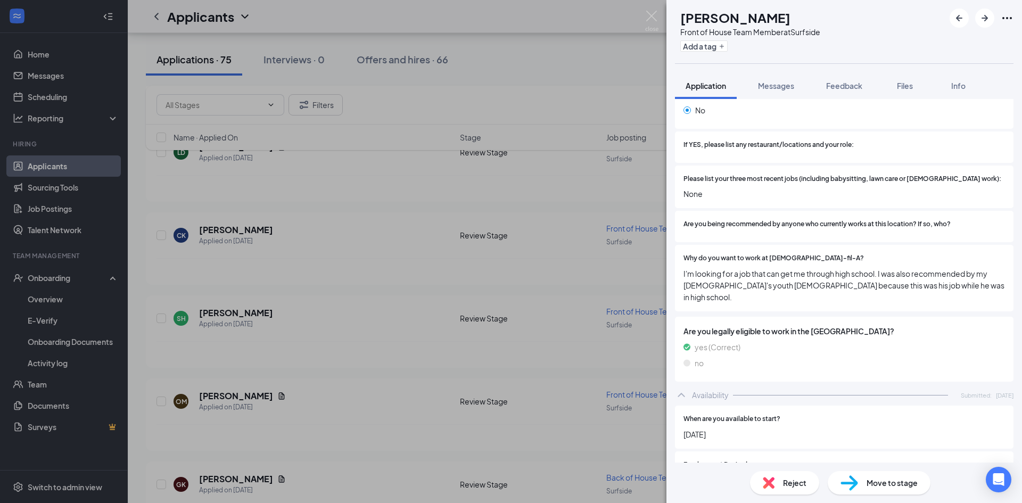
click at [336, 243] on div "SH [PERSON_NAME] Front of House Team Member at Surfside Add a tag Application M…" at bounding box center [511, 251] width 1022 height 503
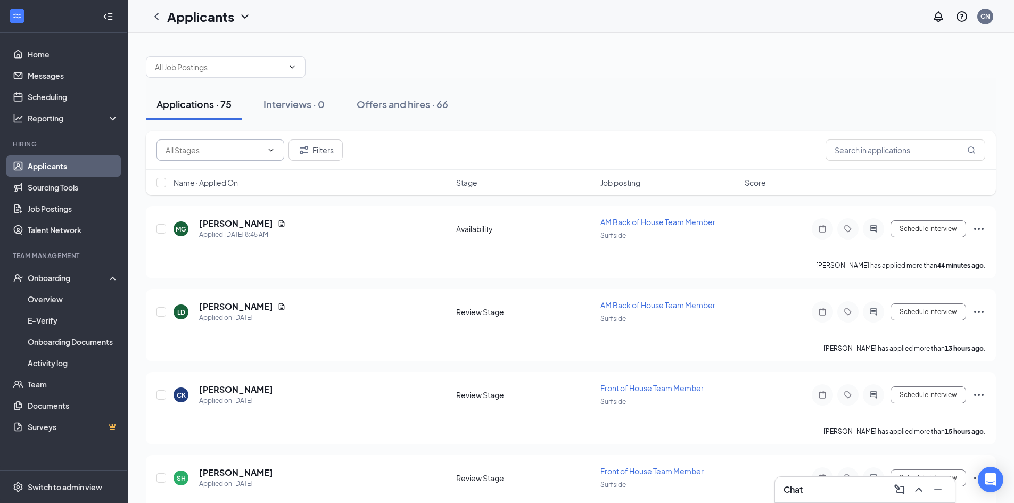
click at [247, 154] on input "text" at bounding box center [214, 150] width 97 height 12
click at [194, 186] on div "On Hold (7)" at bounding box center [175, 181] width 38 height 12
type input "On Hold (7)"
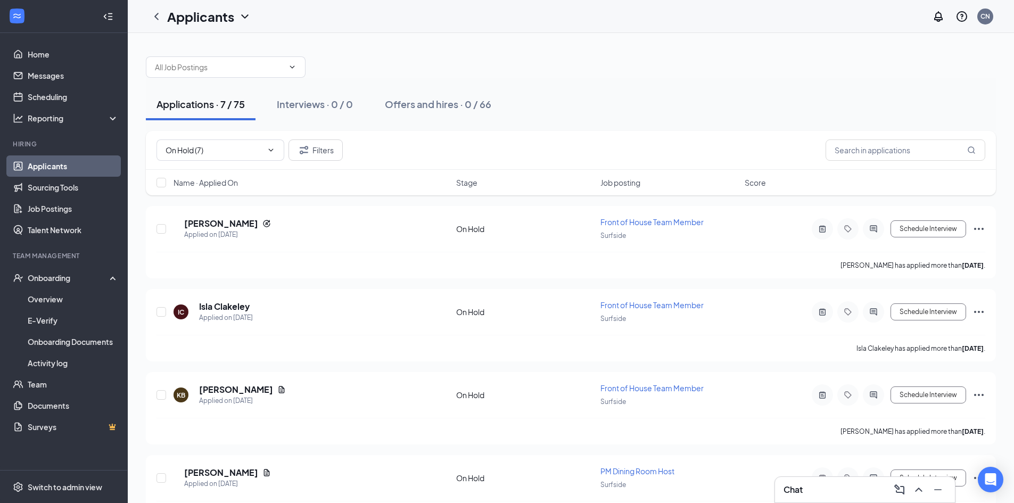
click at [552, 69] on div at bounding box center [571, 62] width 850 height 32
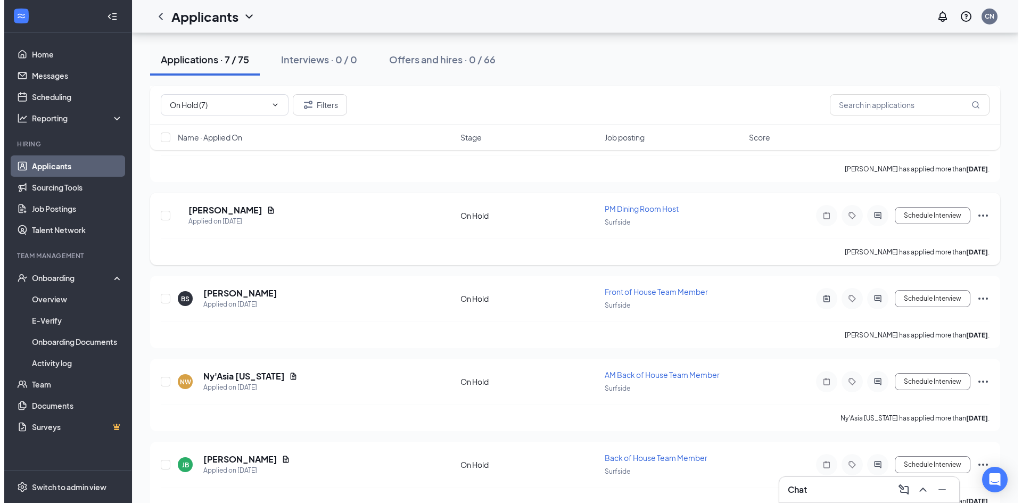
scroll to position [286, 0]
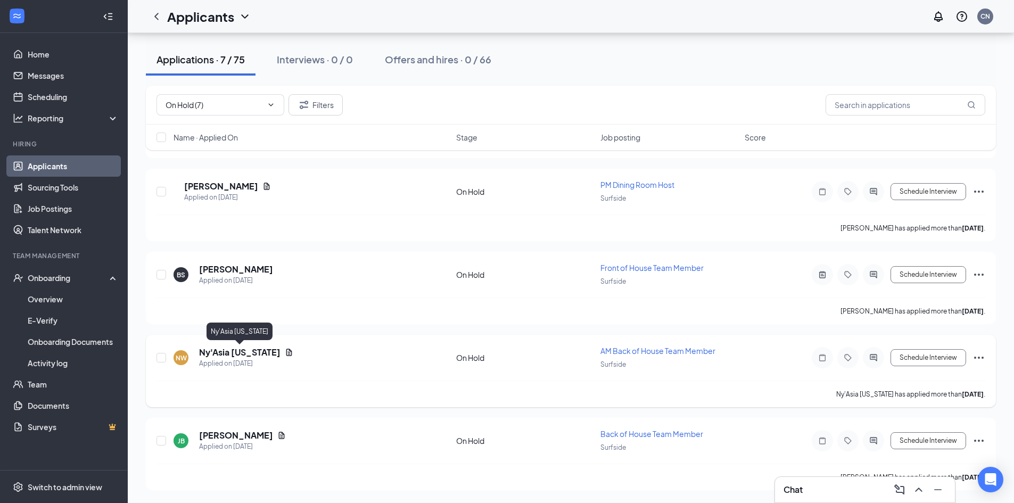
click at [241, 351] on h5 "Ny'Asia [US_STATE]" at bounding box center [239, 352] width 81 height 12
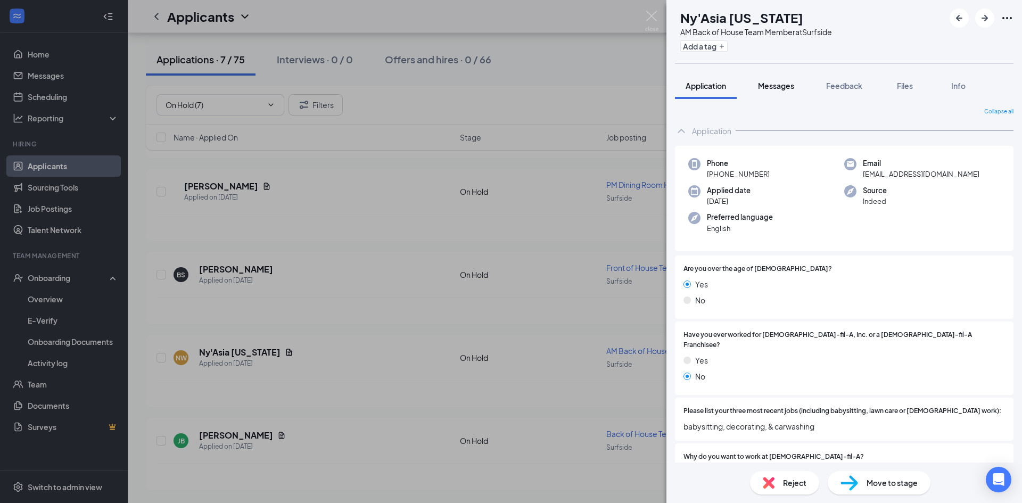
click at [775, 87] on span "Messages" at bounding box center [776, 86] width 36 height 10
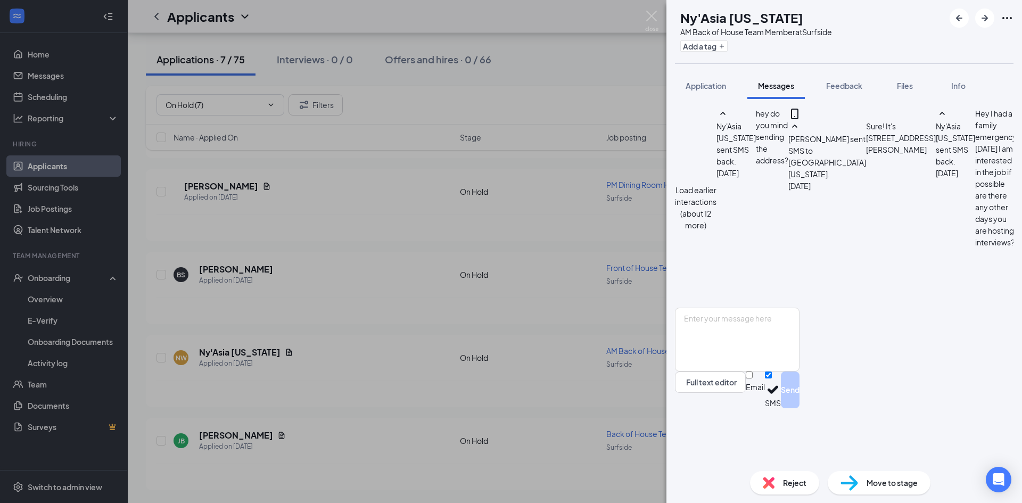
scroll to position [473, 0]
click at [791, 488] on span "Reject" at bounding box center [794, 483] width 23 height 12
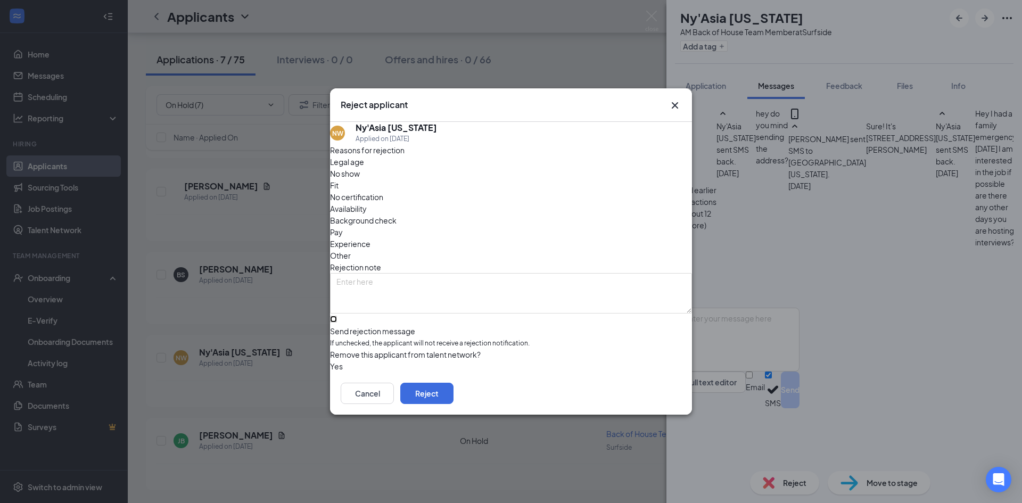
click at [337, 316] on input "Send rejection message If unchecked, the applicant will not receive a rejection…" at bounding box center [333, 319] width 7 height 7
checkbox input "true"
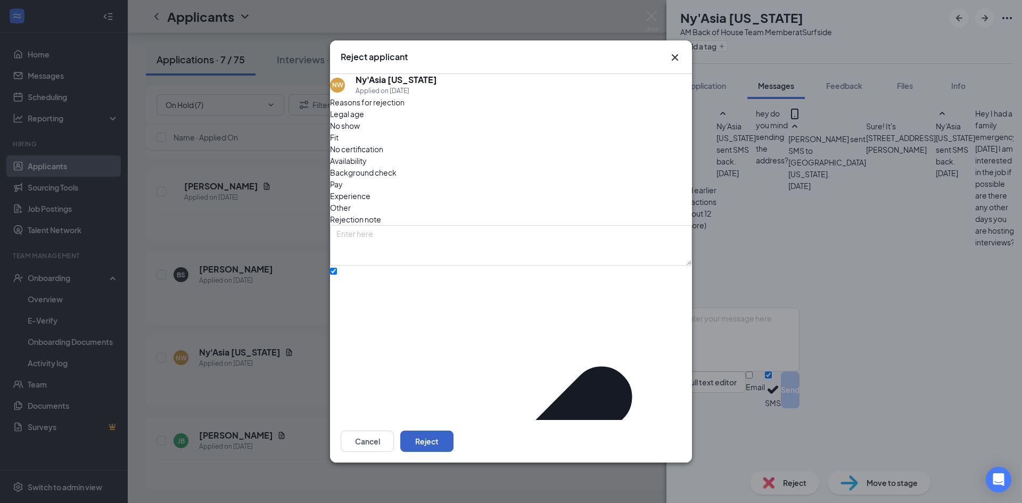
click at [453, 431] on button "Reject" at bounding box center [426, 441] width 53 height 21
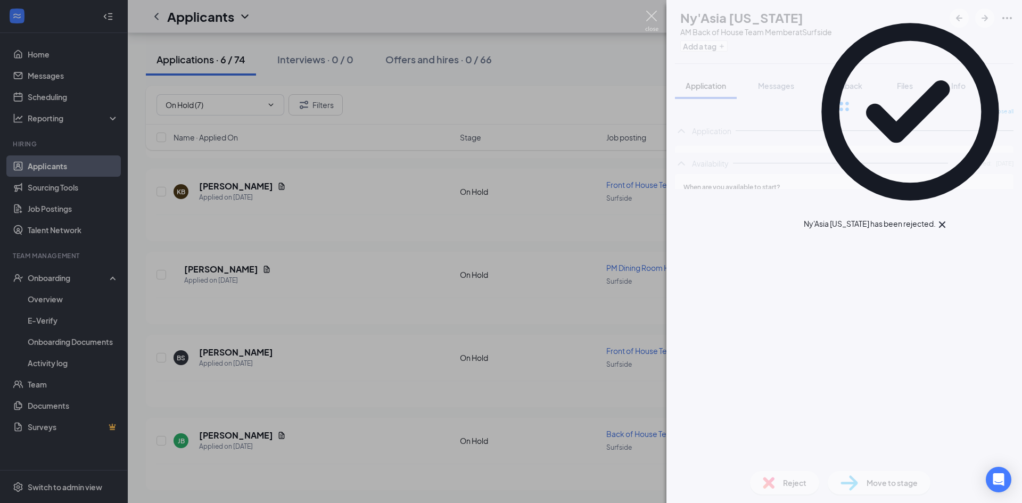
scroll to position [203, 0]
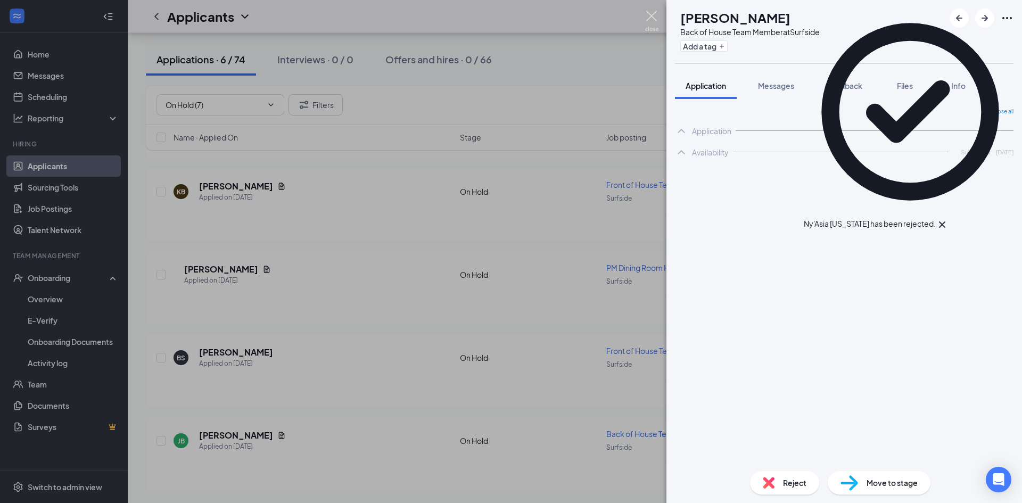
click at [654, 16] on img at bounding box center [651, 21] width 13 height 21
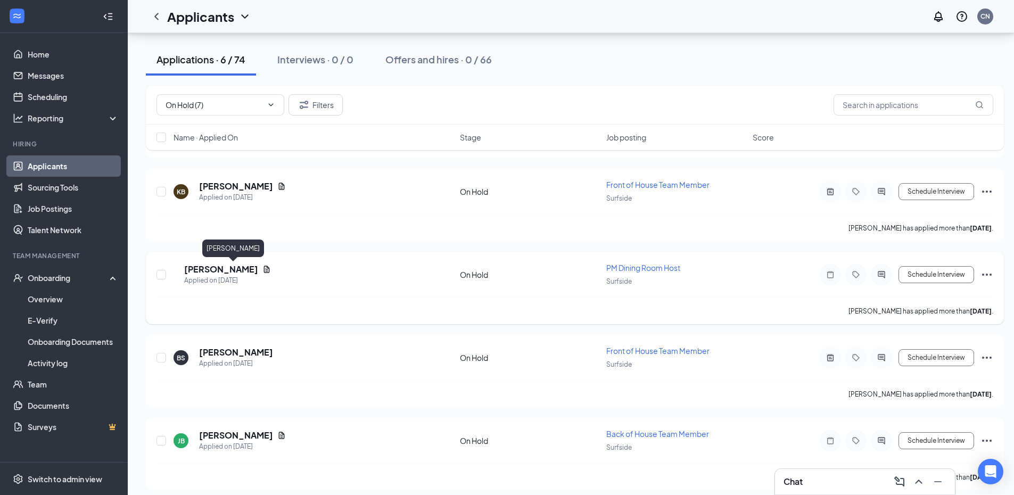
click at [225, 268] on h5 "[PERSON_NAME]" at bounding box center [221, 269] width 74 height 12
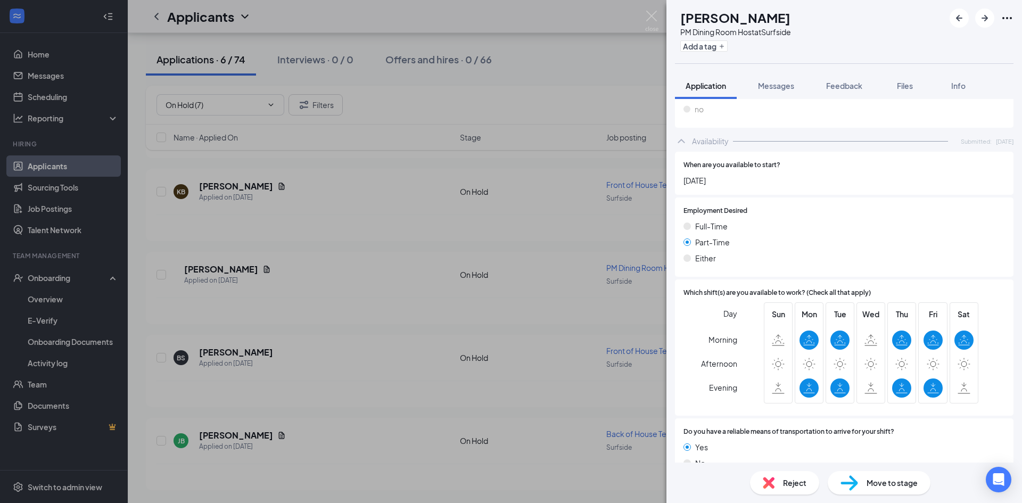
scroll to position [522, 0]
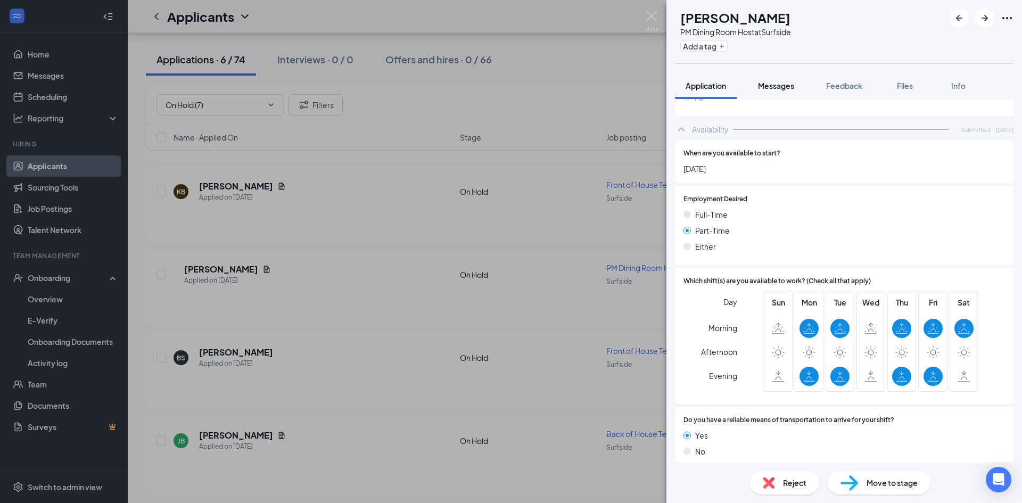
click at [778, 92] on button "Messages" at bounding box center [775, 85] width 57 height 27
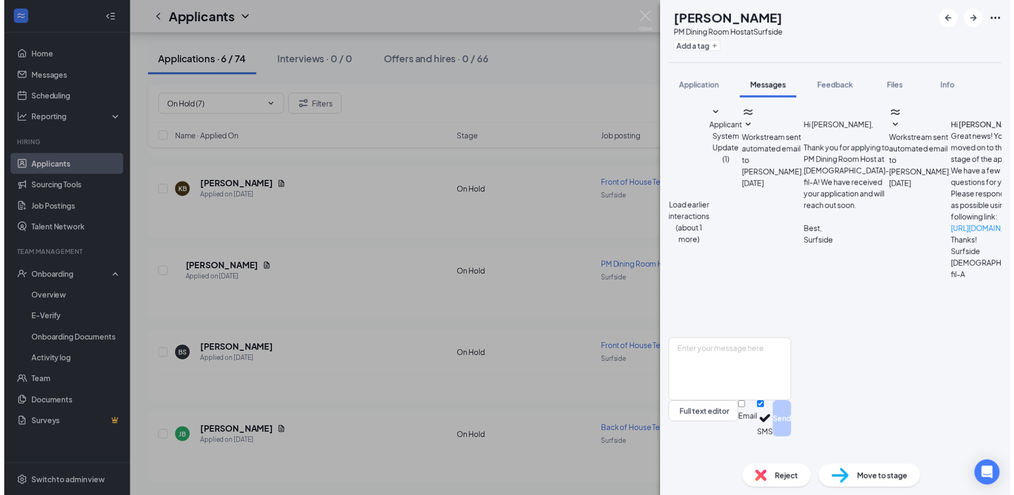
scroll to position [234, 0]
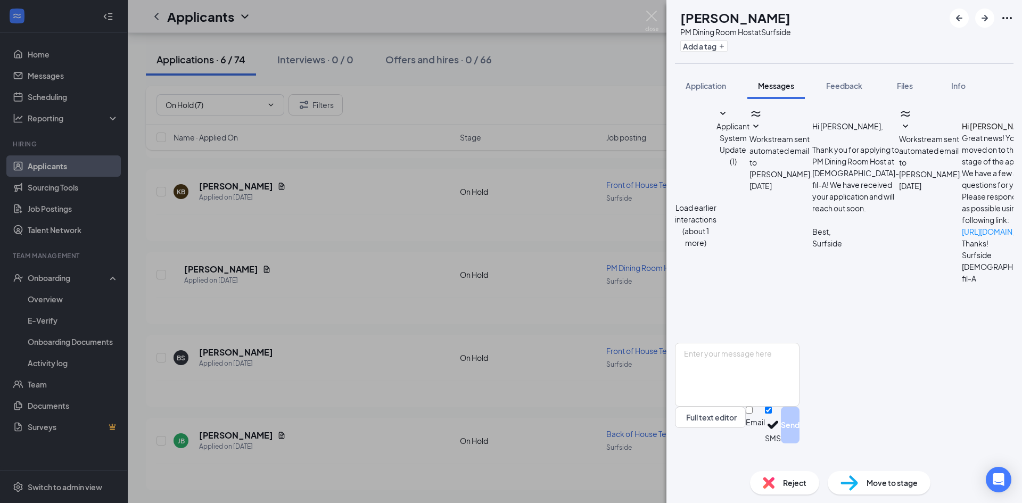
click at [785, 484] on span "Reject" at bounding box center [794, 483] width 23 height 12
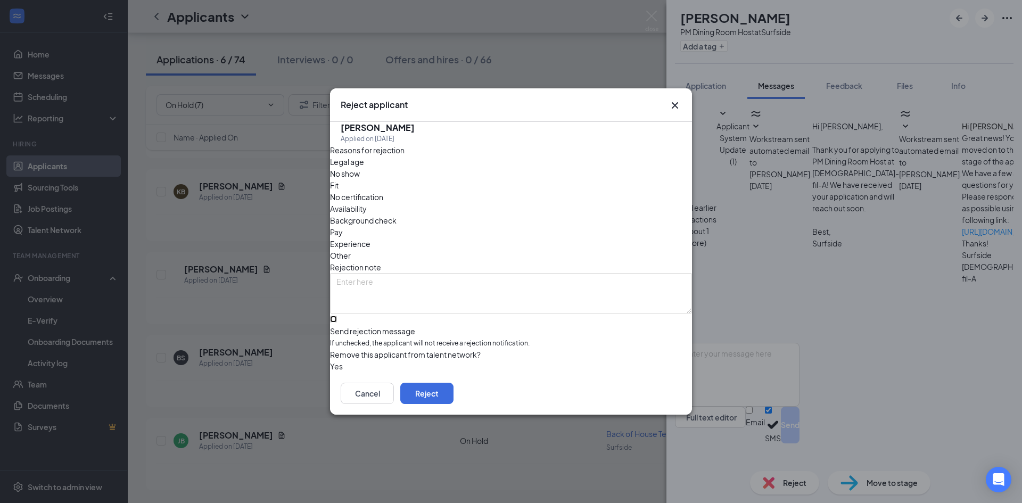
click at [337, 316] on input "Send rejection message If unchecked, the applicant will not receive a rejection…" at bounding box center [333, 319] width 7 height 7
checkbox input "true"
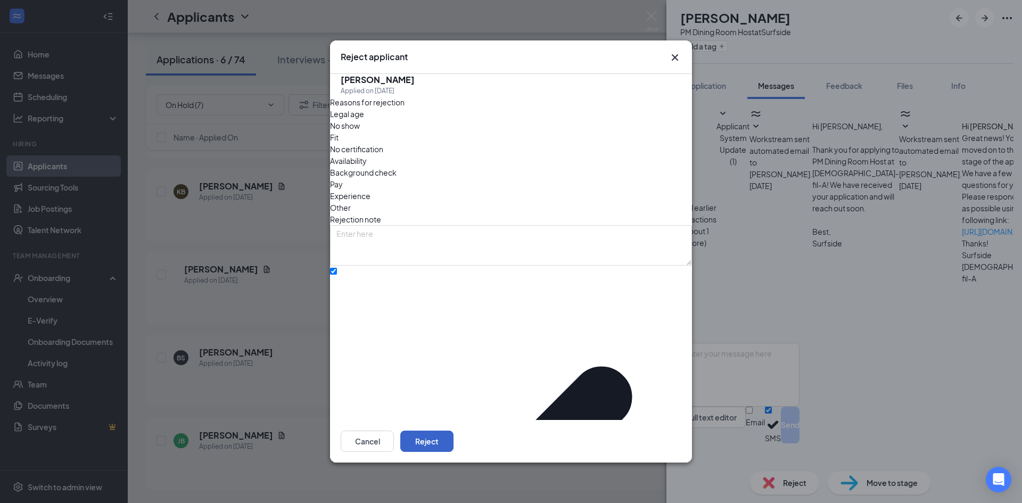
click at [453, 431] on button "Reject" at bounding box center [426, 441] width 53 height 21
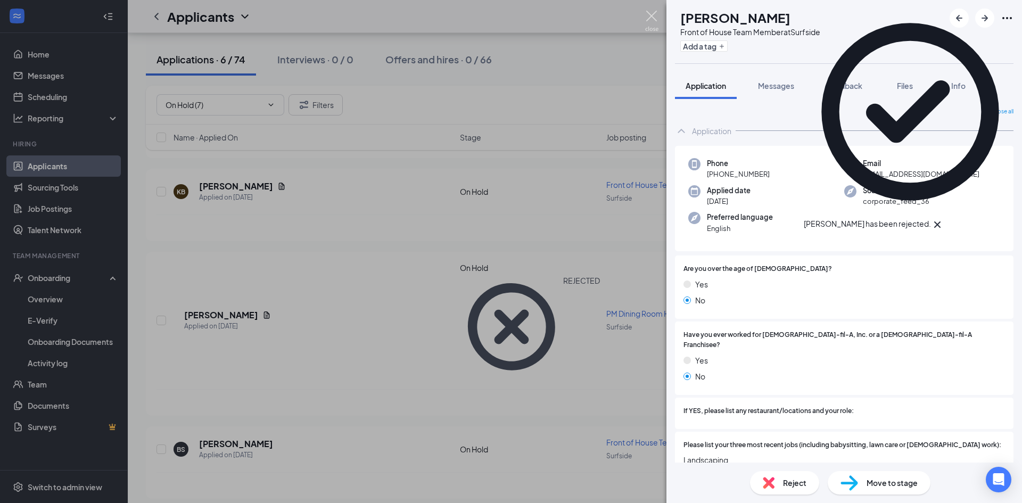
click at [654, 18] on img at bounding box center [651, 21] width 13 height 21
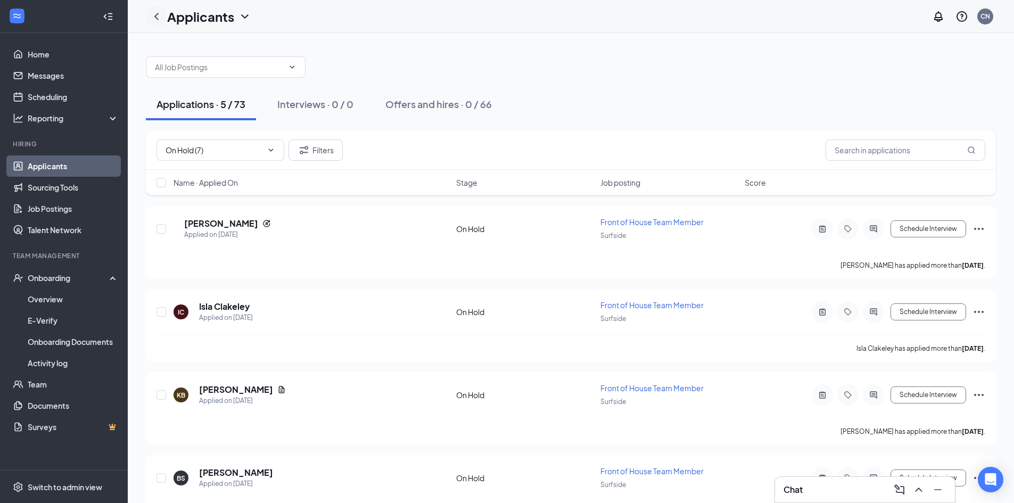
click at [152, 13] on icon "ChevronLeft" at bounding box center [156, 16] width 13 height 13
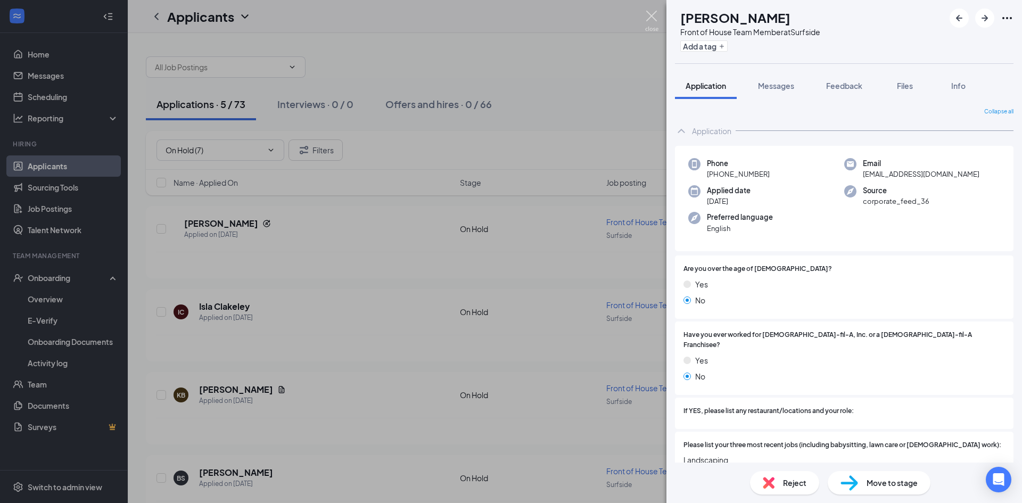
click at [650, 16] on img at bounding box center [651, 21] width 13 height 21
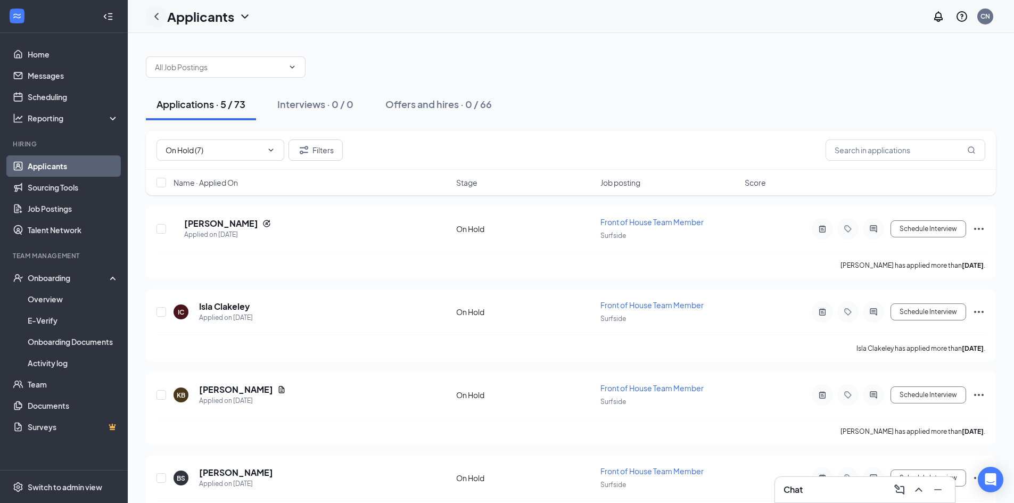
click at [159, 15] on icon "ChevronLeft" at bounding box center [156, 16] width 13 height 13
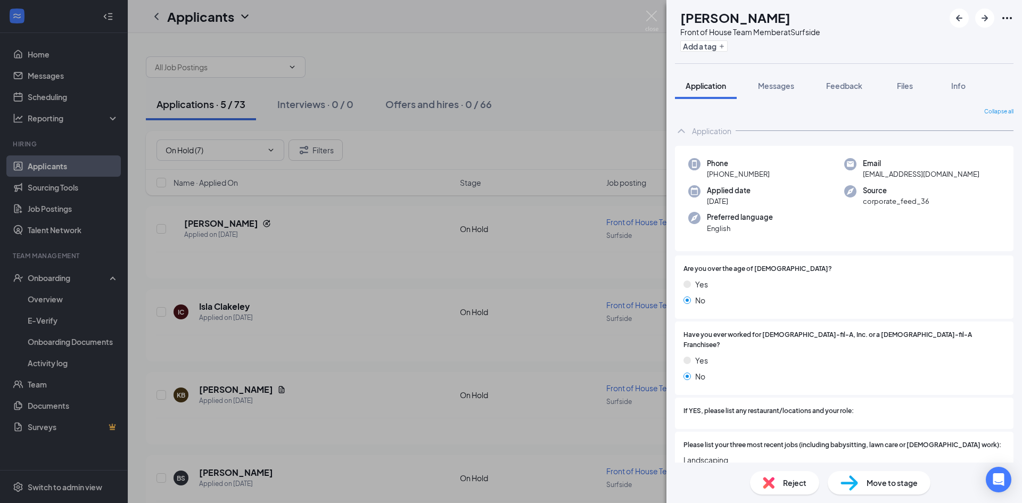
click at [567, 48] on div "BS [PERSON_NAME] Front of House Team Member at Surfside Add a tag Application M…" at bounding box center [511, 251] width 1022 height 503
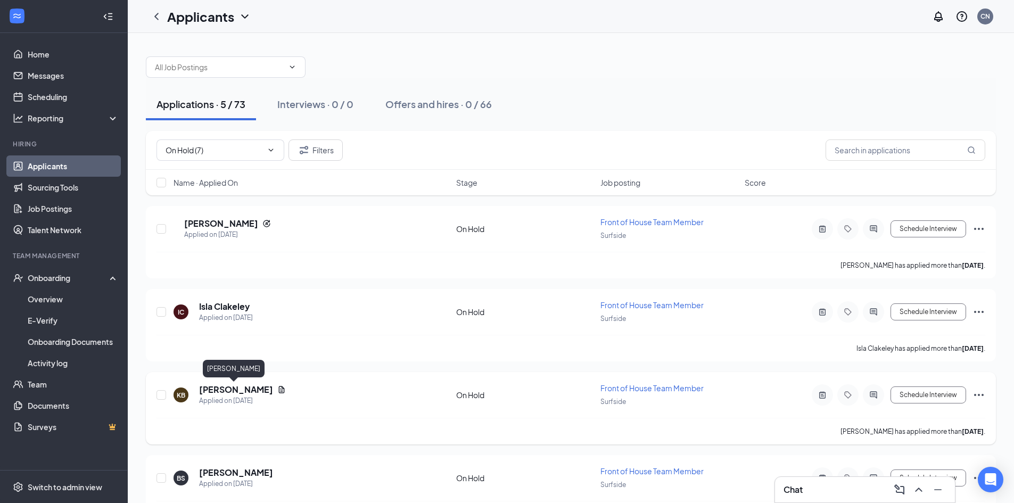
click at [231, 393] on h5 "[PERSON_NAME]" at bounding box center [236, 390] width 74 height 12
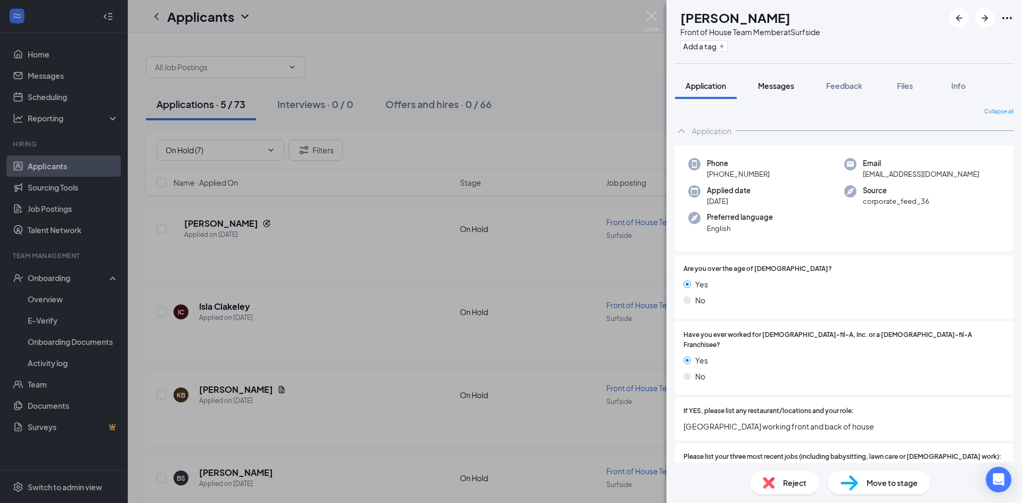
click at [778, 88] on span "Messages" at bounding box center [776, 86] width 36 height 10
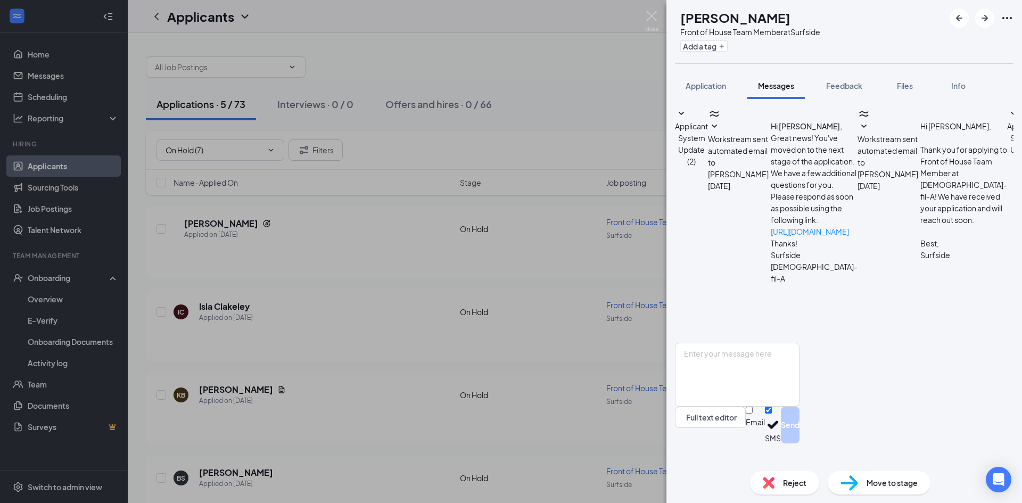
scroll to position [150, 0]
drag, startPoint x: 697, startPoint y: 91, endPoint x: 786, endPoint y: 87, distance: 89.0
click at [697, 90] on button "Application" at bounding box center [706, 85] width 62 height 27
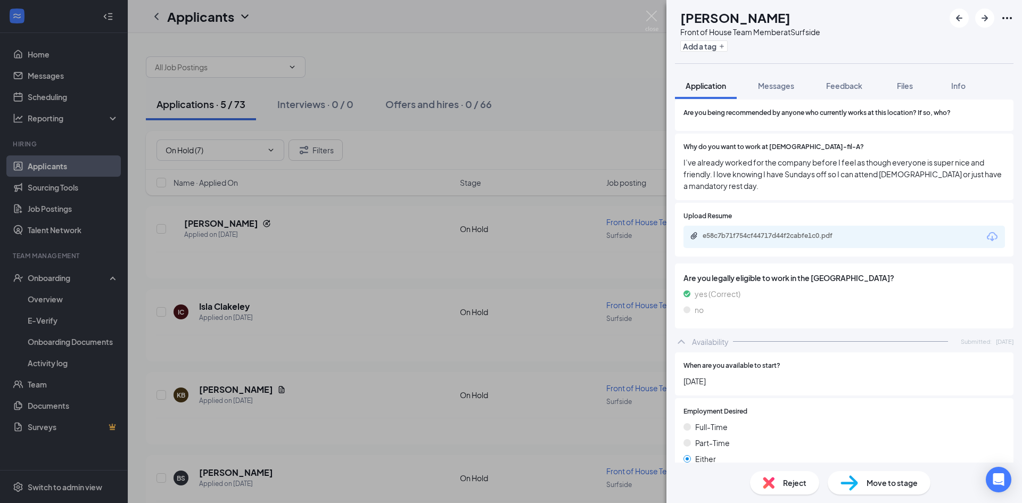
scroll to position [412, 0]
click at [789, 232] on div "e58c7b71f754cf44717d44f2cabfe1c0.pdf" at bounding box center [777, 236] width 149 height 9
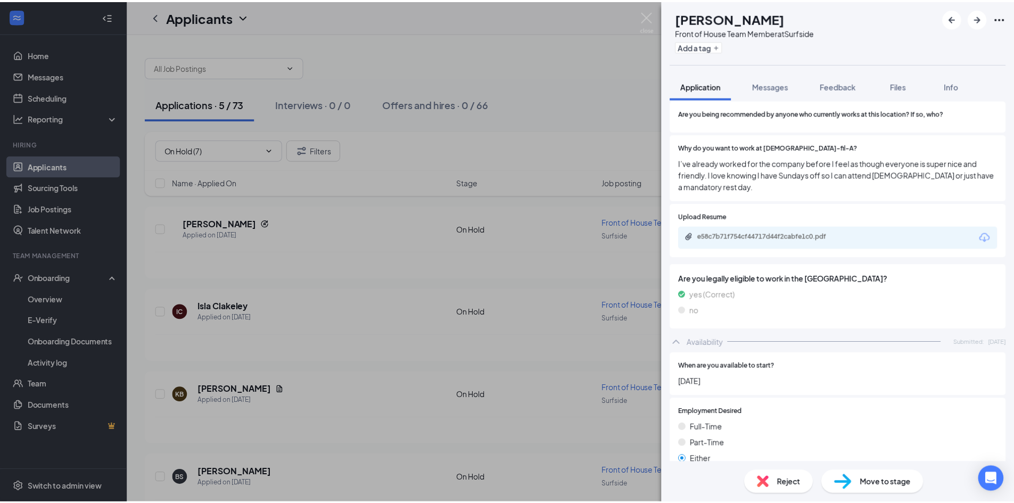
scroll to position [0, 0]
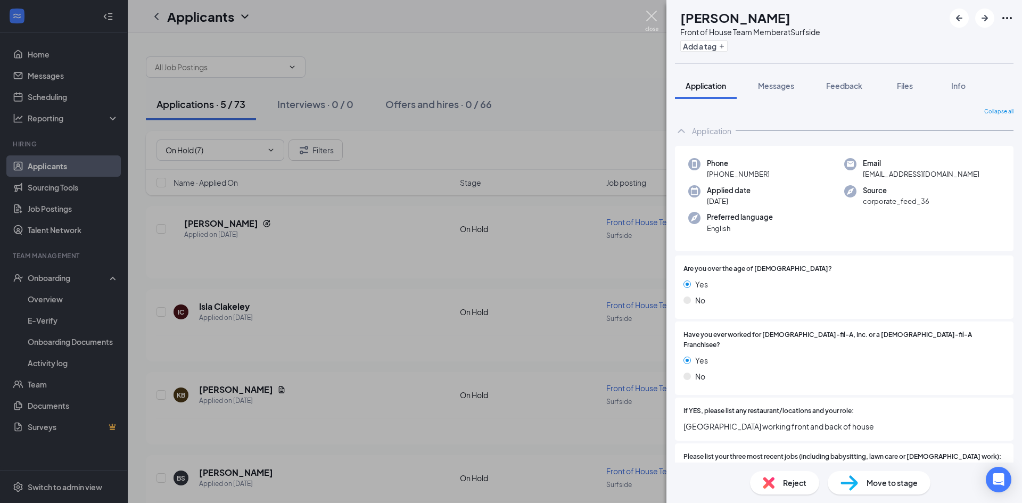
click at [650, 18] on img at bounding box center [651, 21] width 13 height 21
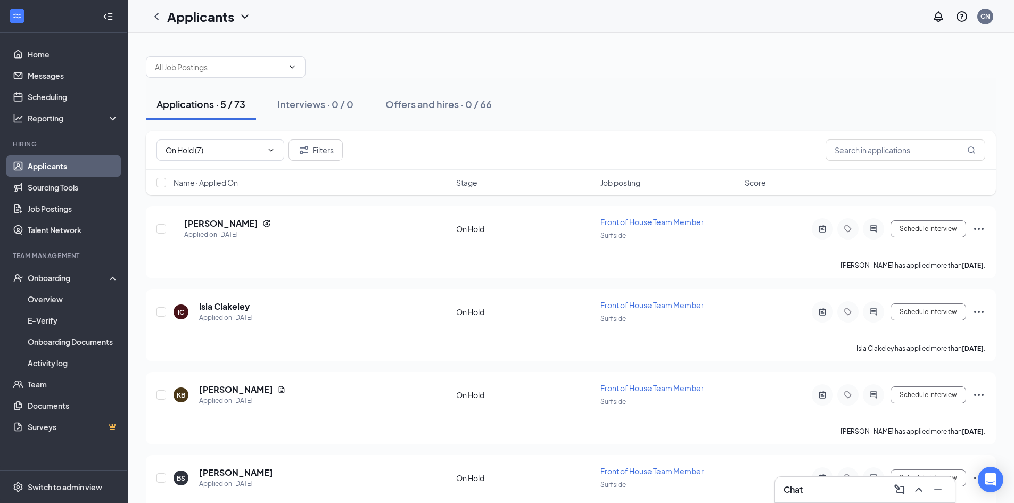
click at [853, 497] on div "Chat" at bounding box center [864, 489] width 163 height 17
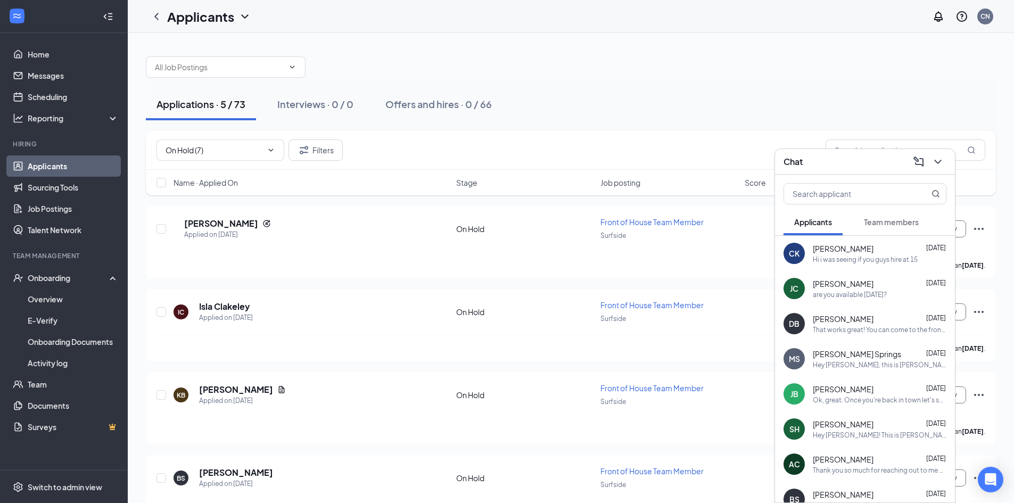
click at [895, 222] on span "Team members" at bounding box center [891, 222] width 55 height 10
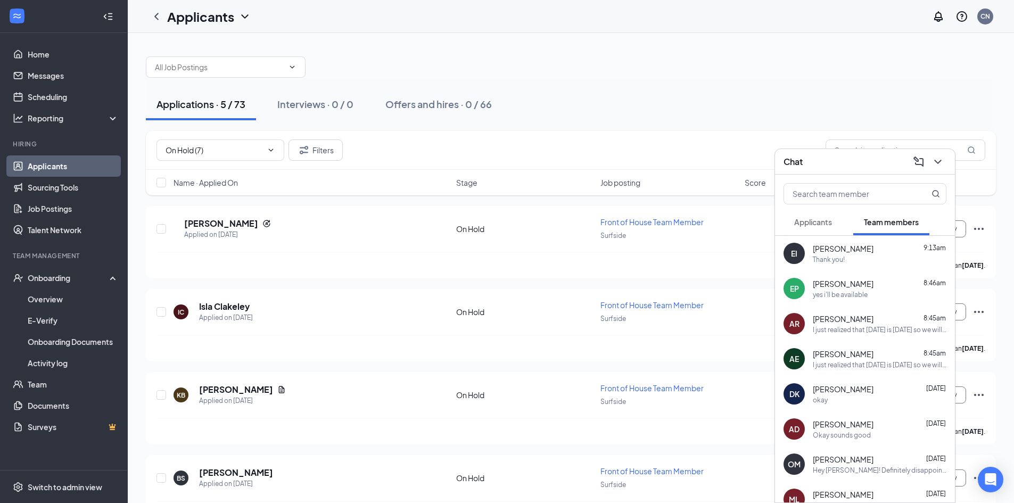
click at [781, 77] on div at bounding box center [571, 62] width 850 height 32
click at [52, 308] on link "Overview" at bounding box center [73, 298] width 91 height 21
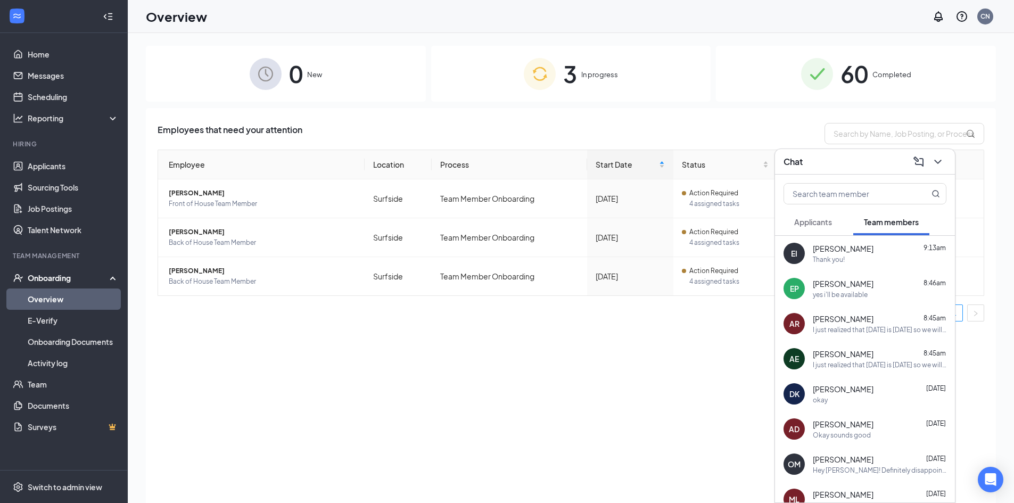
click at [608, 396] on div "Employees that need your attention Employee Location Process Start Date Status …" at bounding box center [571, 319] width 850 height 422
click at [939, 166] on icon "ChevronDown" at bounding box center [937, 161] width 13 height 13
